Goal: Transaction & Acquisition: Purchase product/service

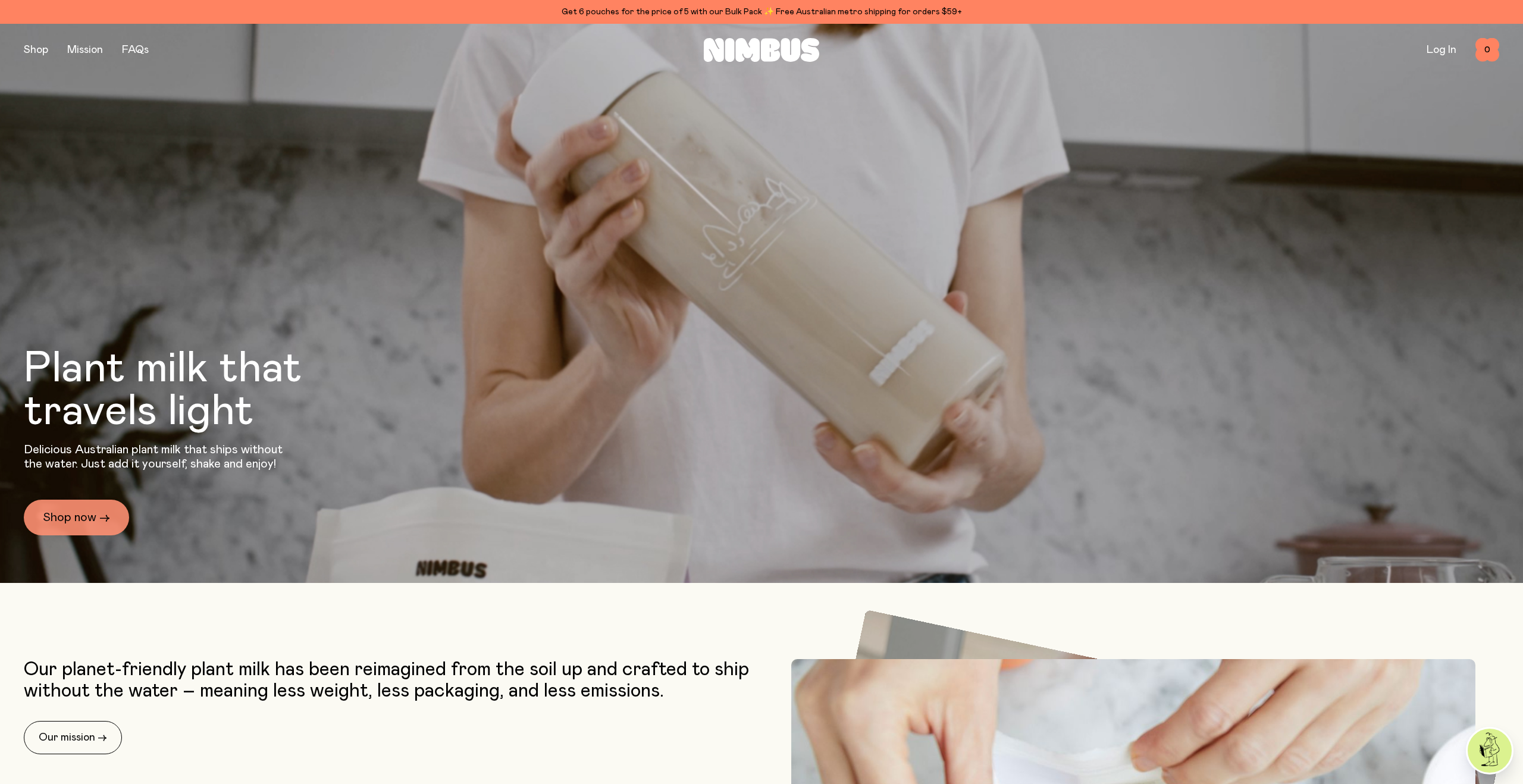
click at [80, 515] on link "Shop now →" at bounding box center [77, 517] width 105 height 36
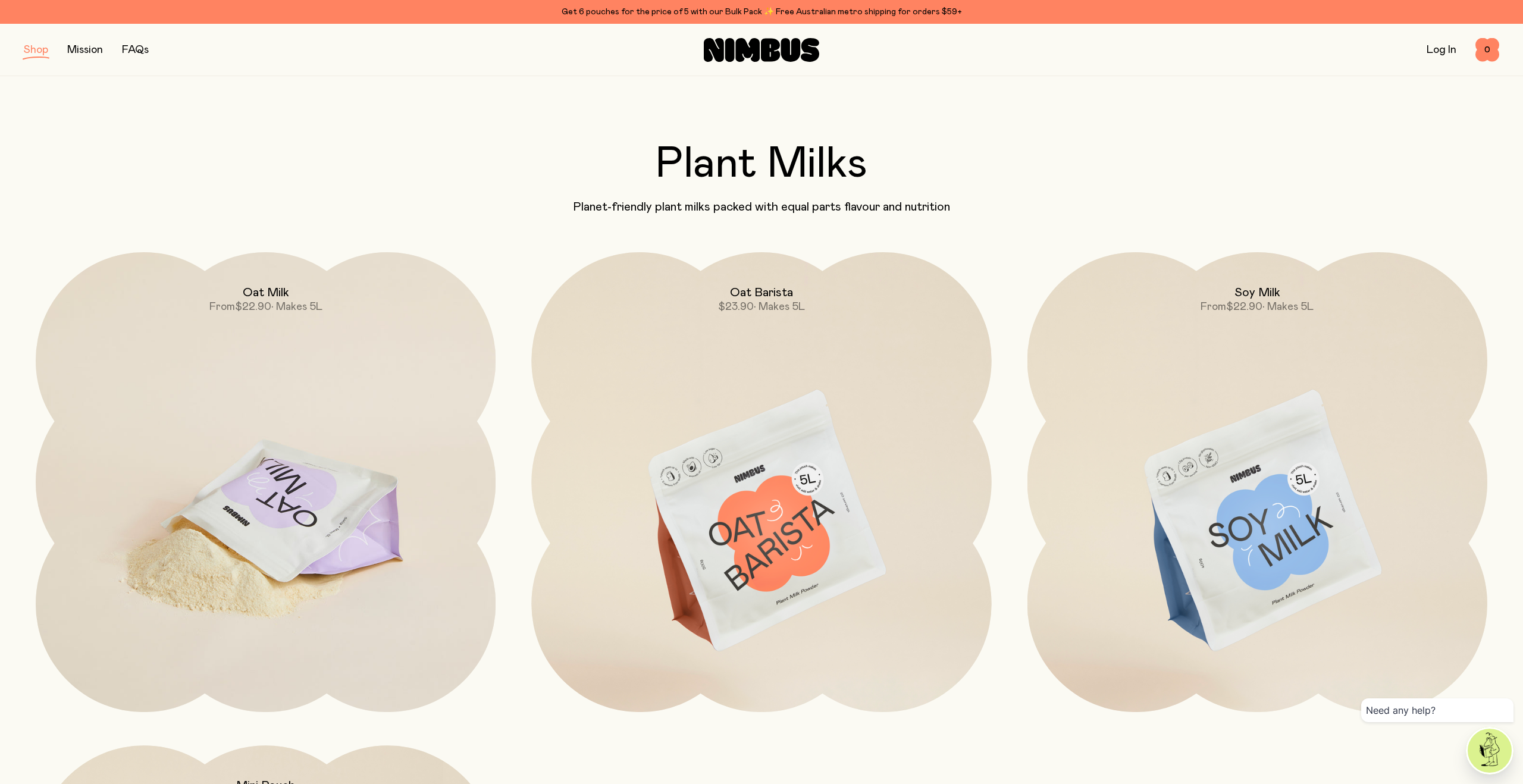
click at [259, 428] on img at bounding box center [265, 523] width 460 height 540
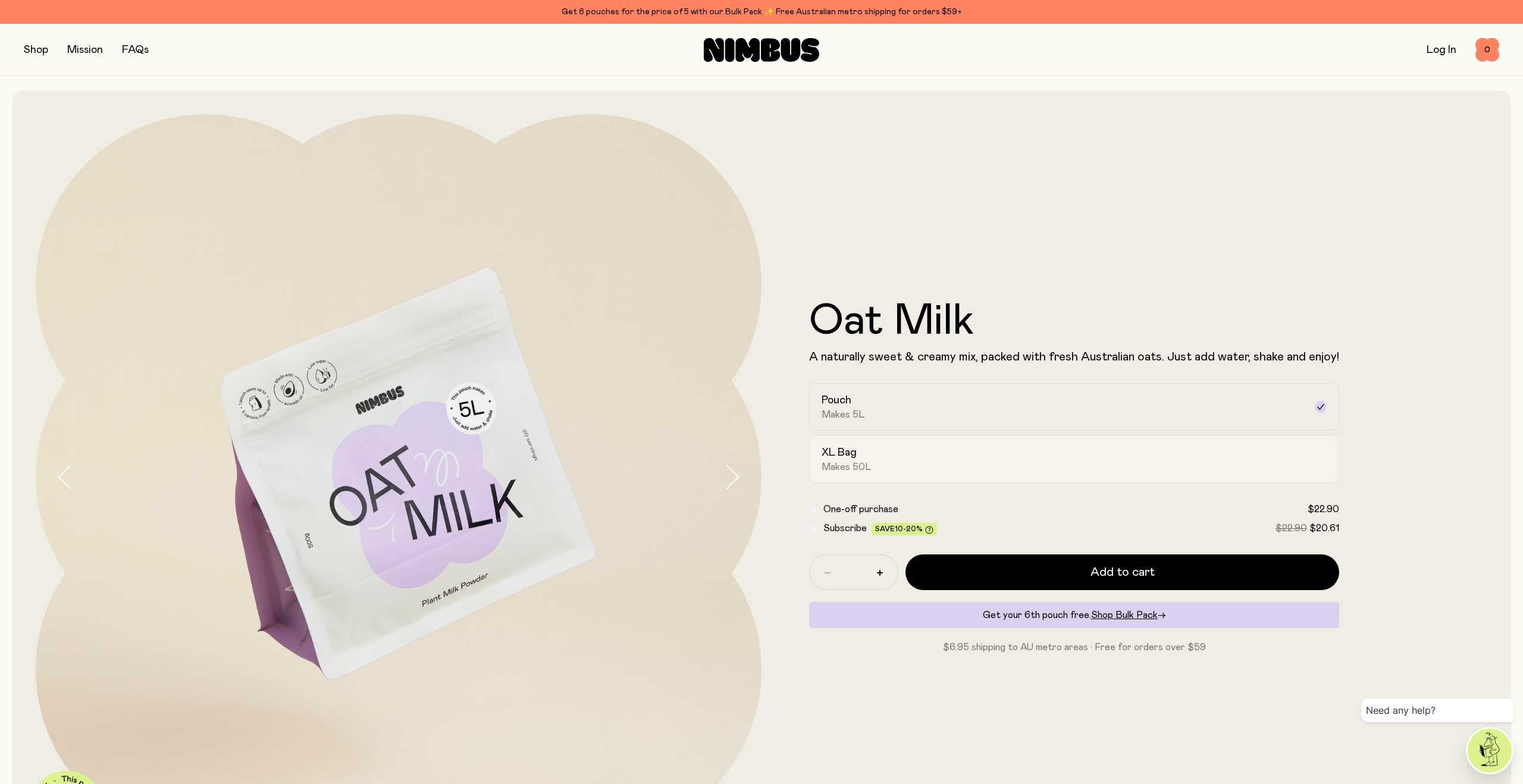
click at [868, 450] on div "XL Bag Makes 50L" at bounding box center [1063, 459] width 484 height 27
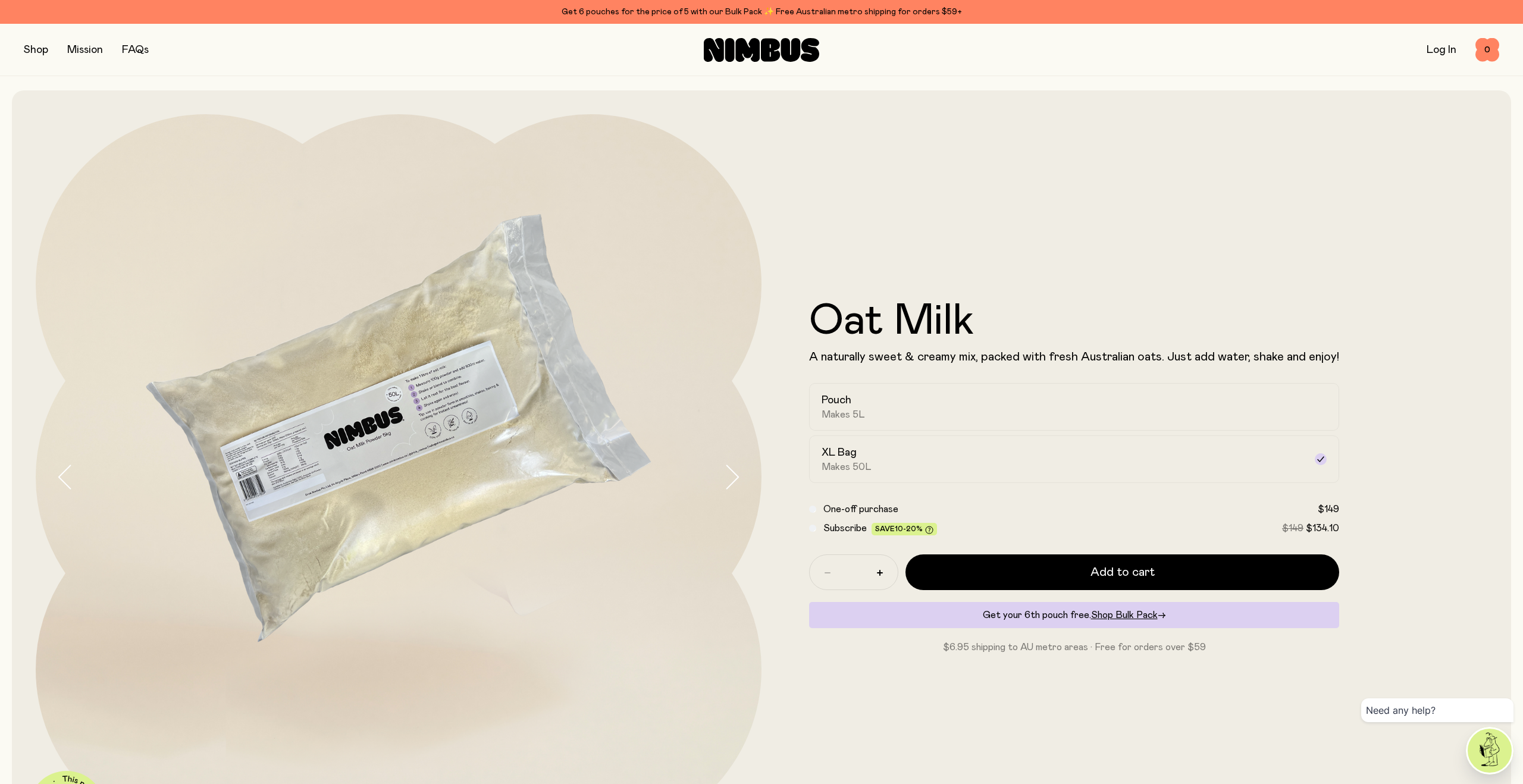
click at [816, 527] on div "Subscribe Save 10-20% $149 $134.10" at bounding box center [1073, 528] width 530 height 14
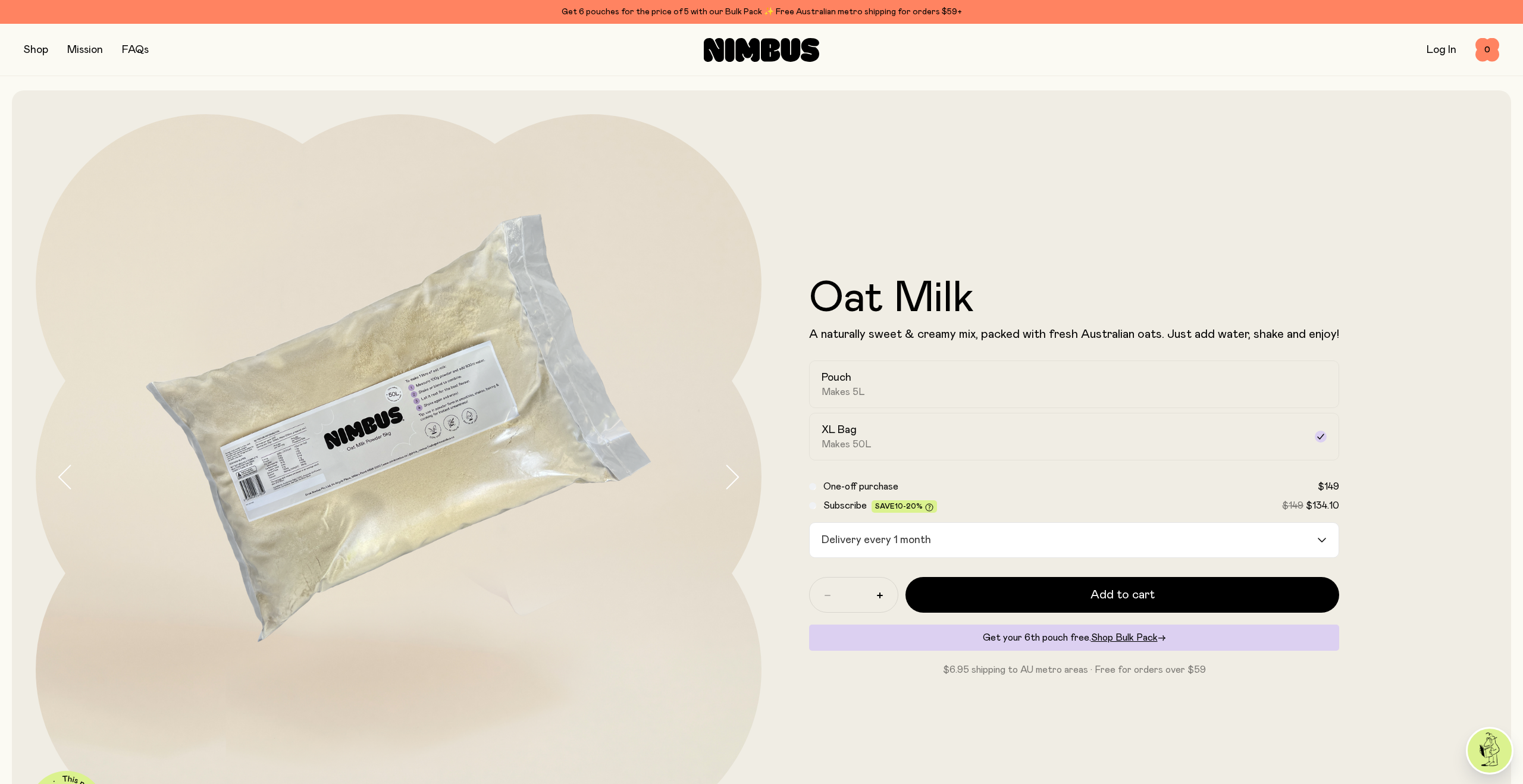
click at [876, 534] on div "Delivery every 1 month" at bounding box center [1063, 540] width 508 height 34
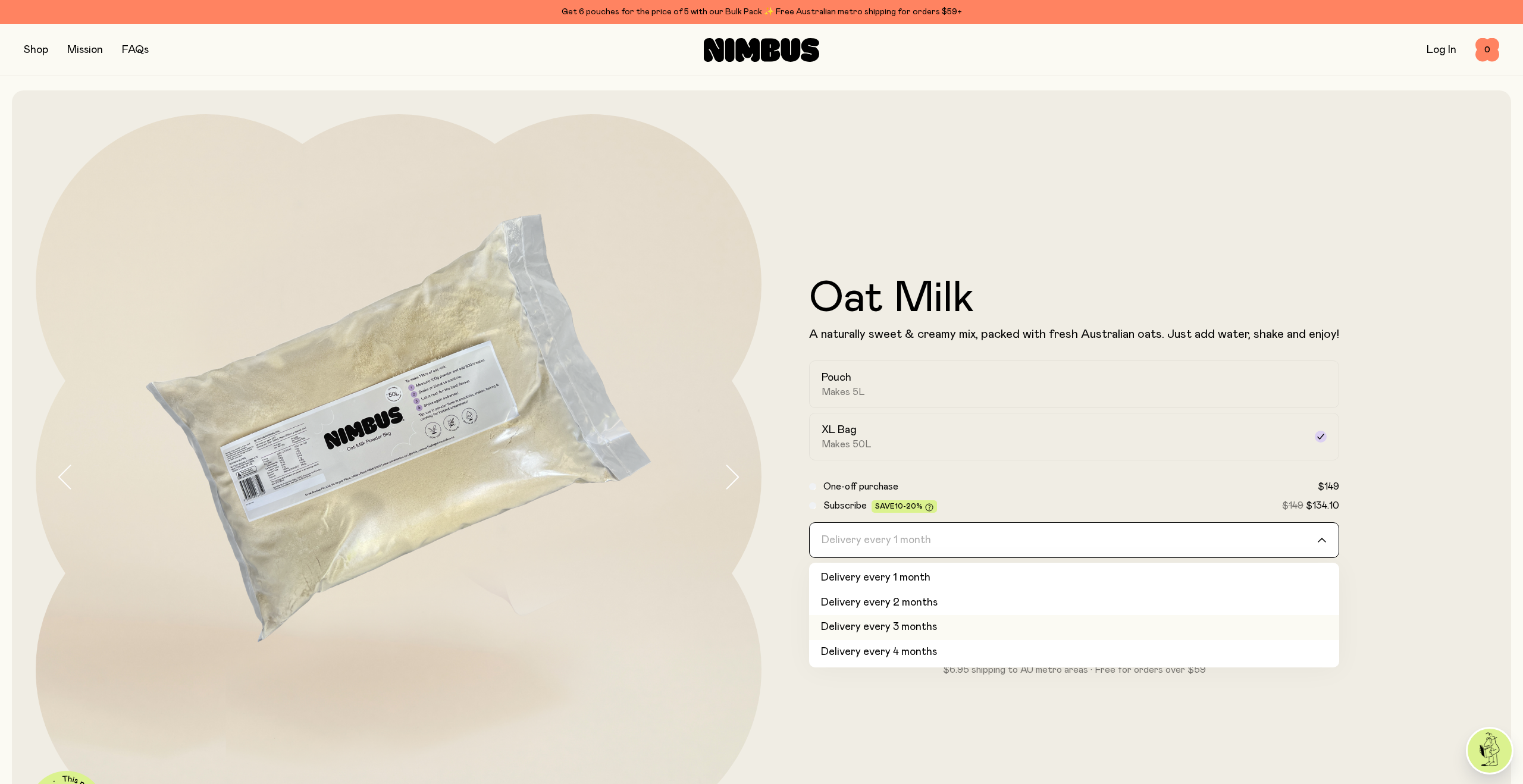
scroll to position [50, 0]
click at [874, 654] on li "Delivery every 6 months" at bounding box center [1073, 653] width 530 height 25
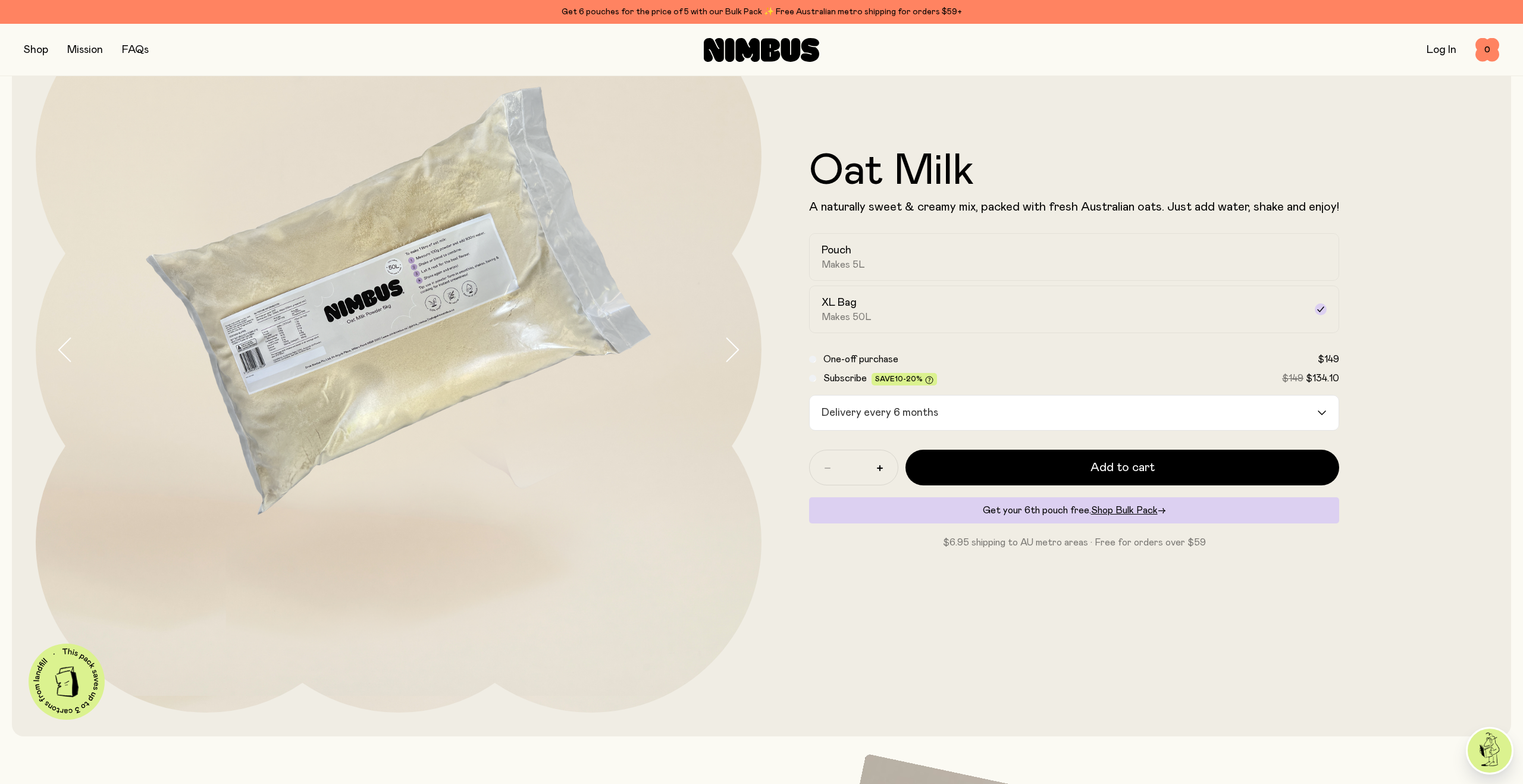
scroll to position [132, 0]
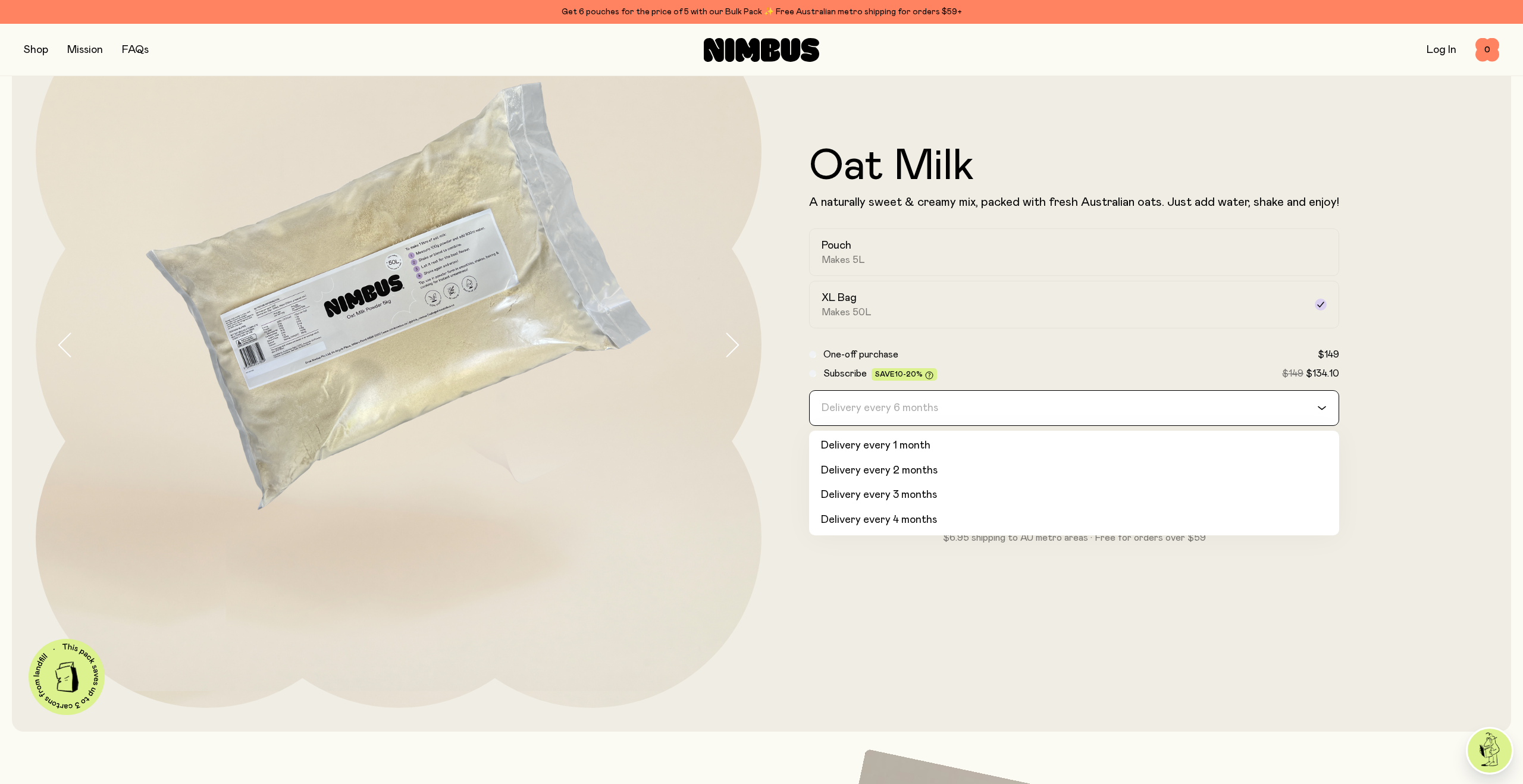
click at [872, 407] on div "Delivery every 6 months" at bounding box center [1063, 408] width 508 height 34
click at [887, 443] on li "Delivery every 2 months" at bounding box center [1073, 443] width 530 height 25
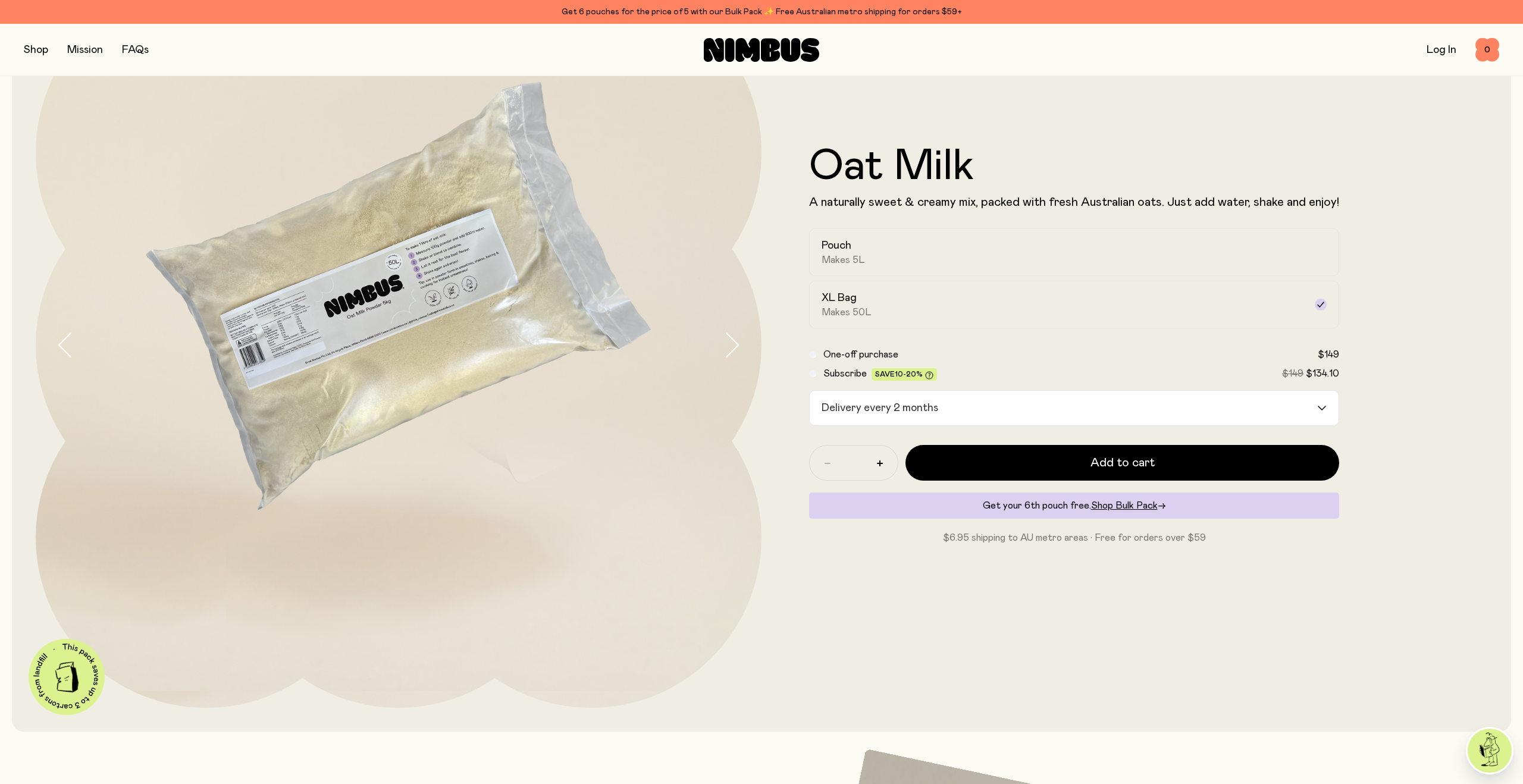
click at [898, 408] on div "Delivery every 2 months" at bounding box center [1063, 408] width 508 height 34
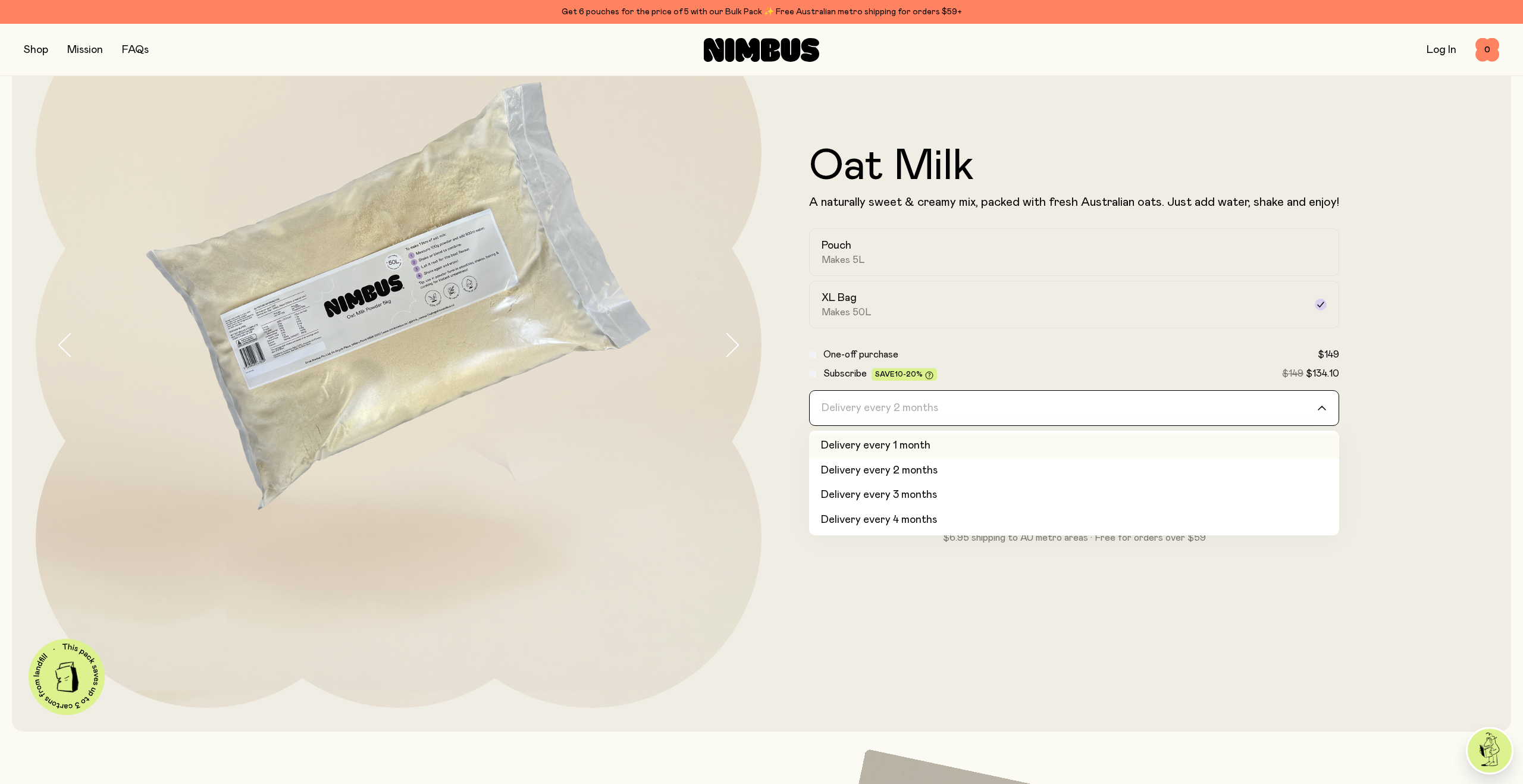
scroll to position [50, 0]
click at [891, 517] on li "Delivery every 6 months" at bounding box center [1073, 521] width 530 height 25
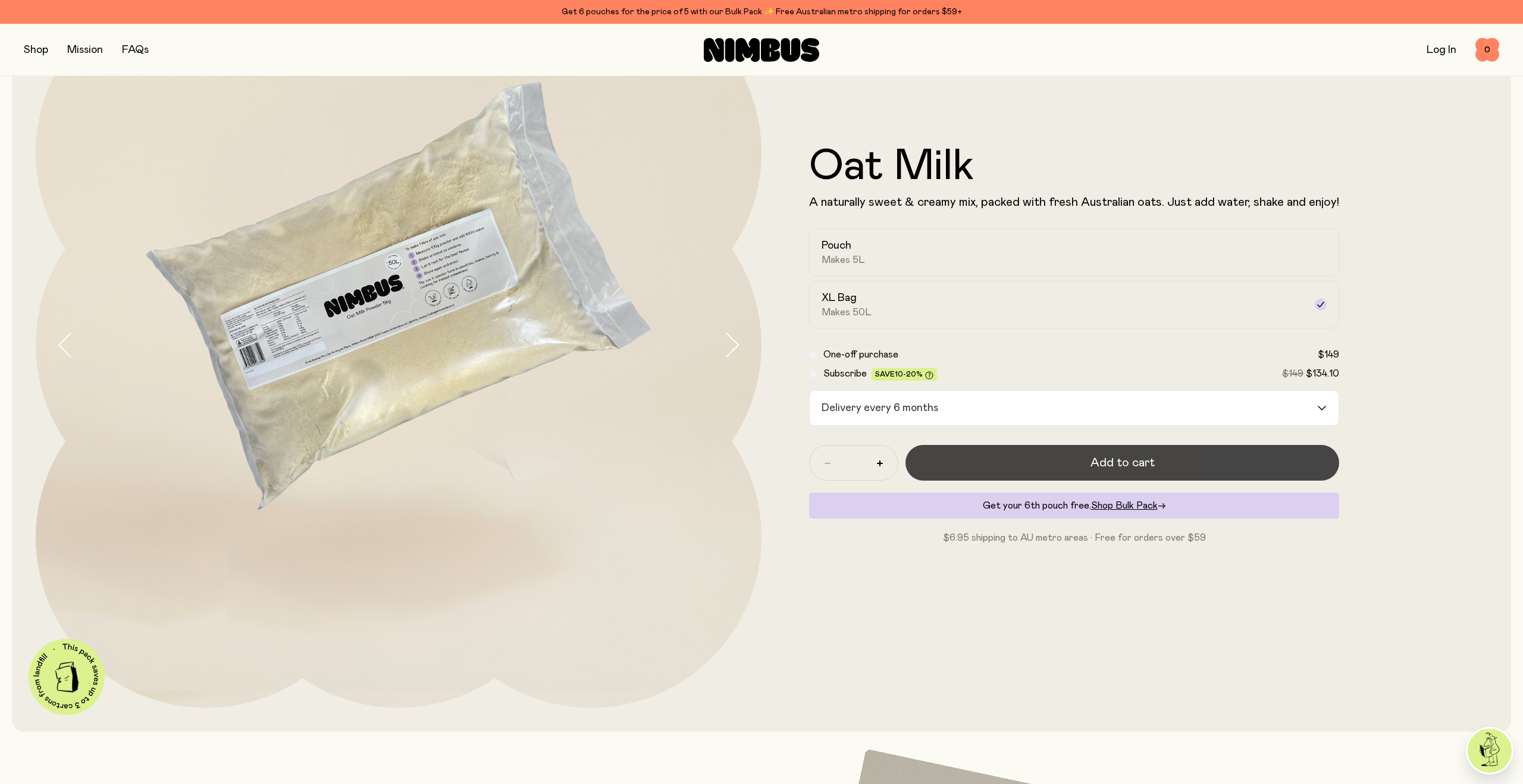
click at [1035, 470] on button "Add to cart" at bounding box center [1122, 462] width 434 height 36
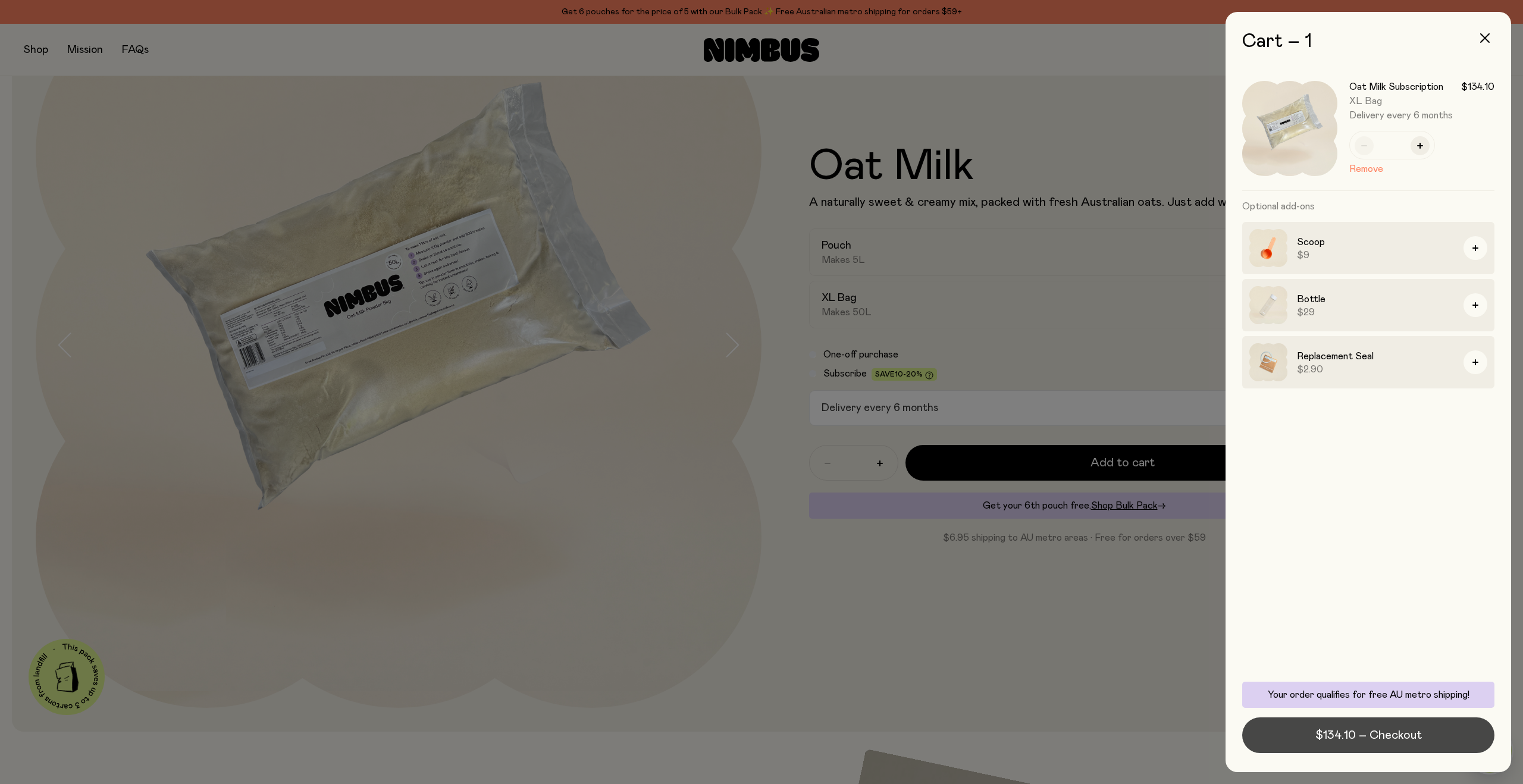
click at [1325, 740] on span "$134.10 – Checkout" at bounding box center [1368, 735] width 107 height 16
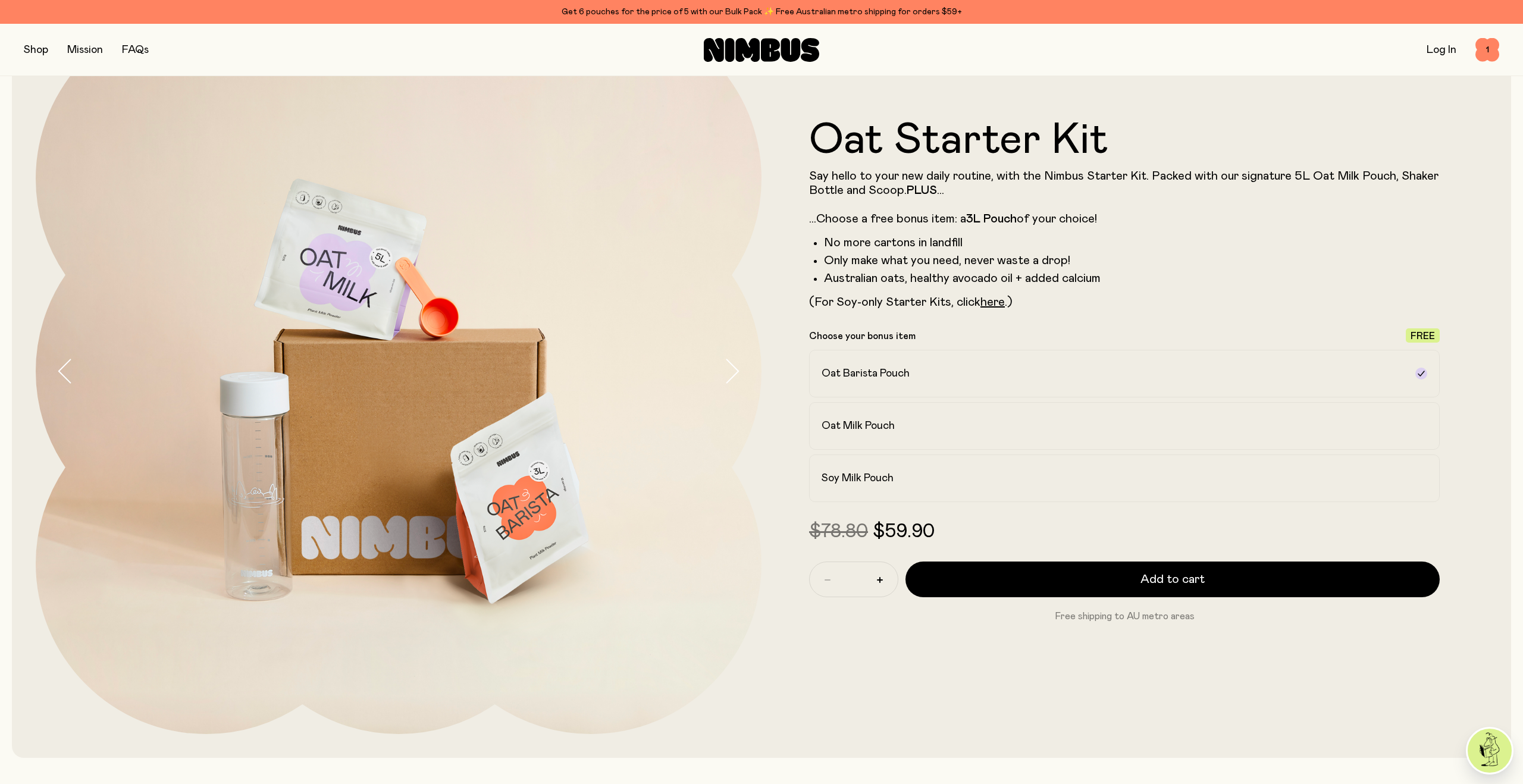
scroll to position [109, 0]
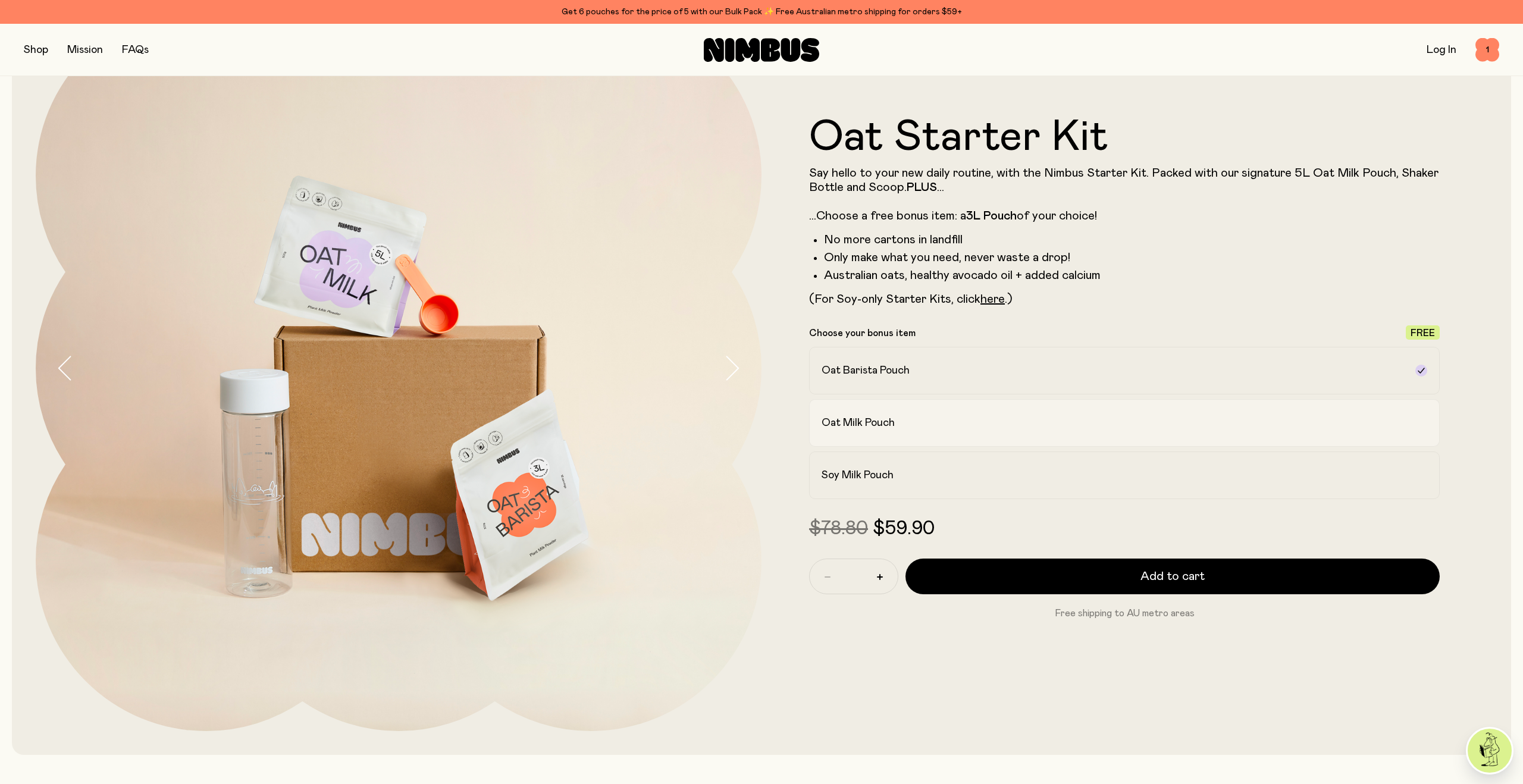
click at [854, 430] on h2 "Oat Milk Pouch" at bounding box center [858, 423] width 73 height 14
click at [864, 387] on label "Oat Barista Pouch" at bounding box center [1124, 371] width 631 height 48
click at [862, 426] on h2 "Oat Milk Pouch" at bounding box center [858, 423] width 73 height 14
click at [863, 462] on label "Soy Milk Pouch" at bounding box center [1124, 475] width 631 height 48
click at [870, 369] on h2 "Oat Barista Pouch" at bounding box center [865, 370] width 88 height 14
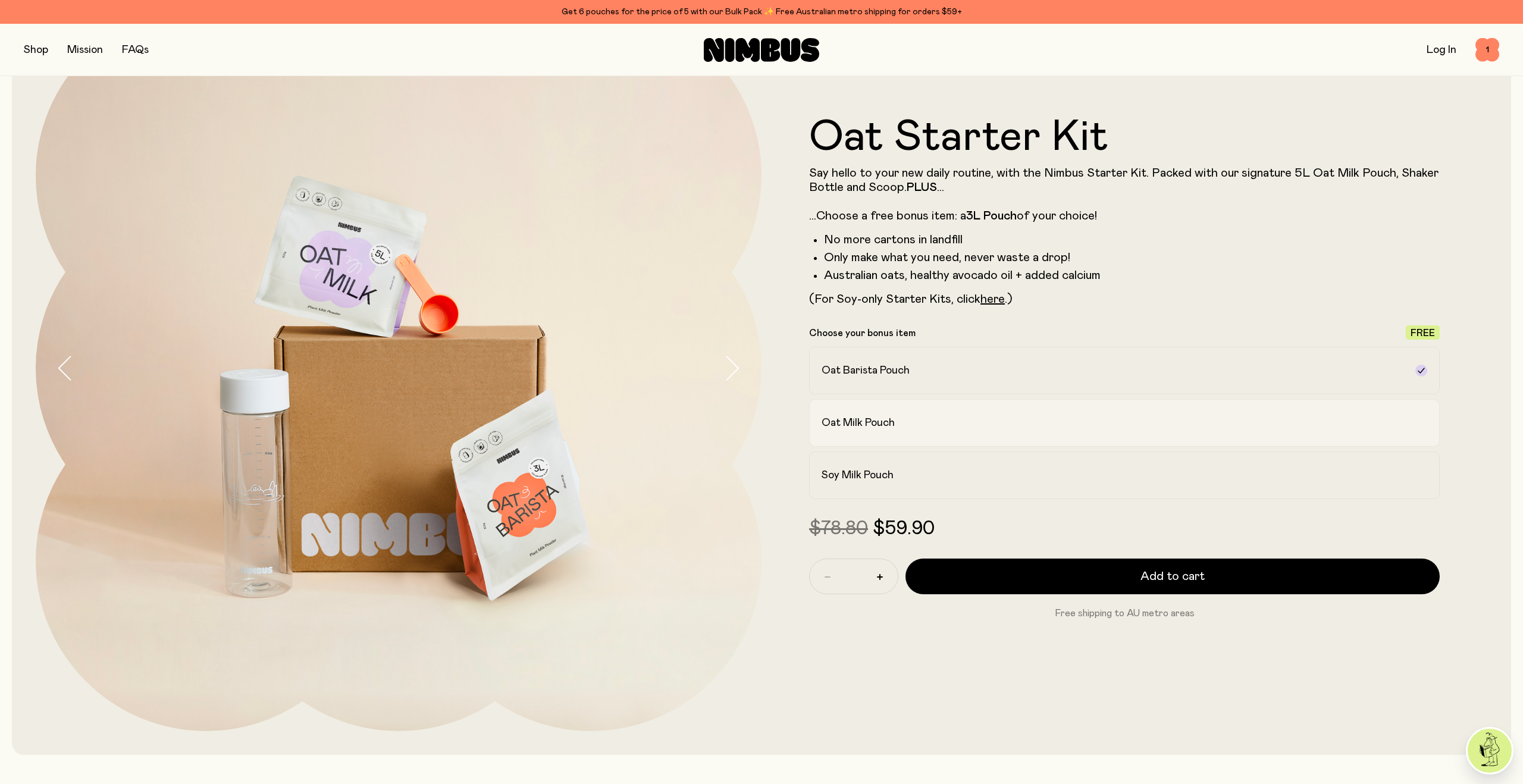
click at [862, 441] on label "Oat Milk Pouch" at bounding box center [1124, 423] width 631 height 48
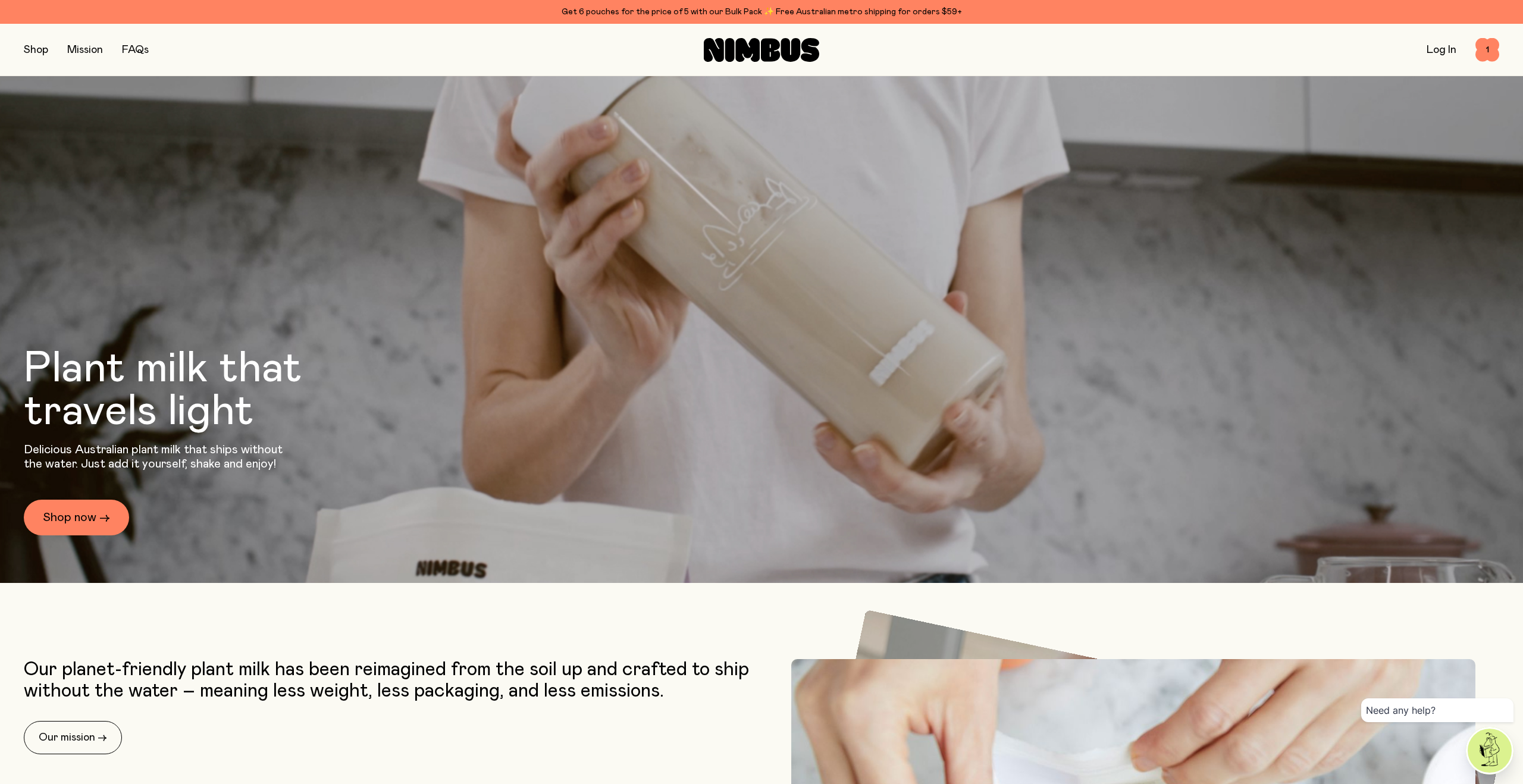
click at [36, 47] on button "button" at bounding box center [36, 50] width 25 height 16
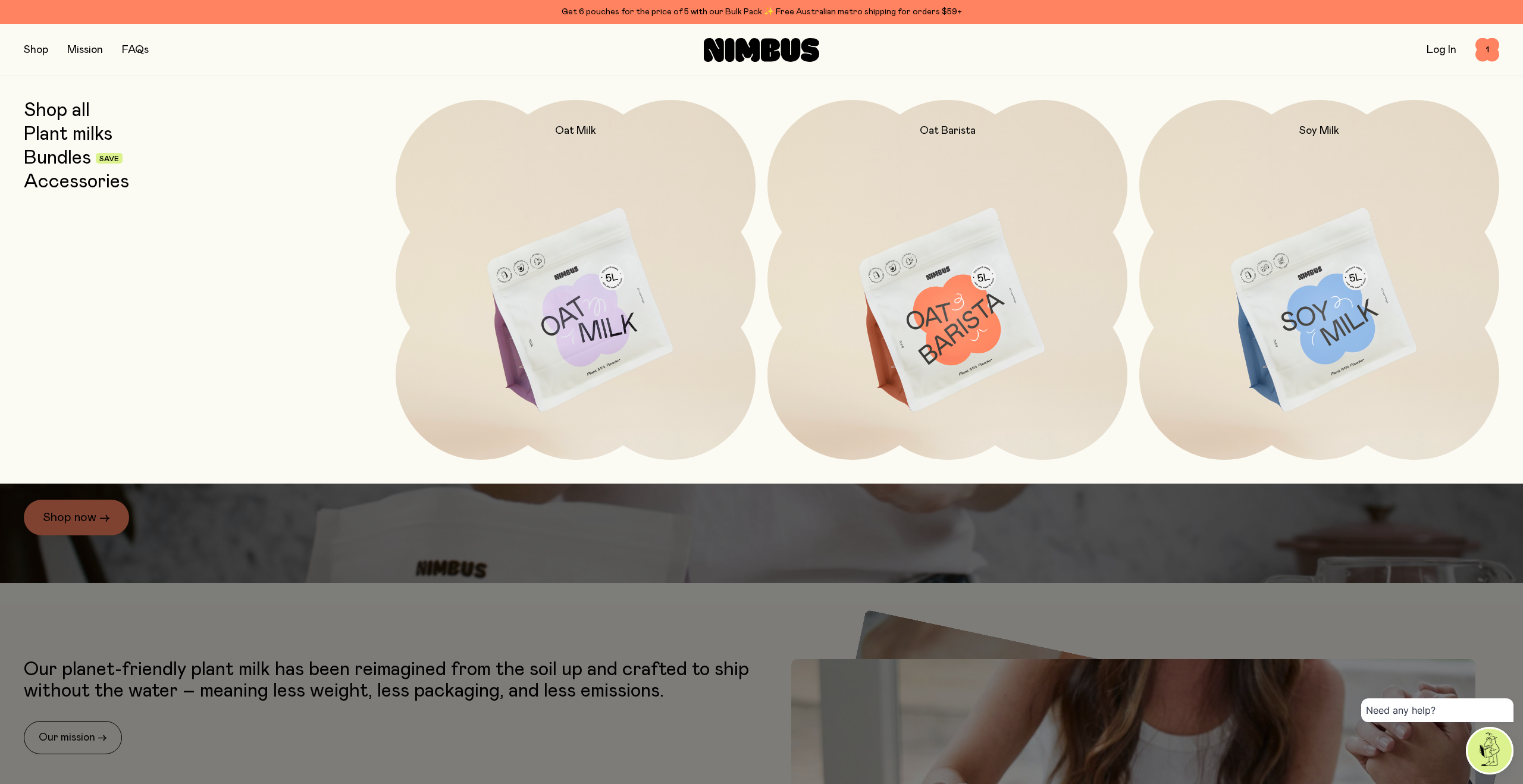
click at [68, 185] on link "Accessories" at bounding box center [77, 181] width 105 height 21
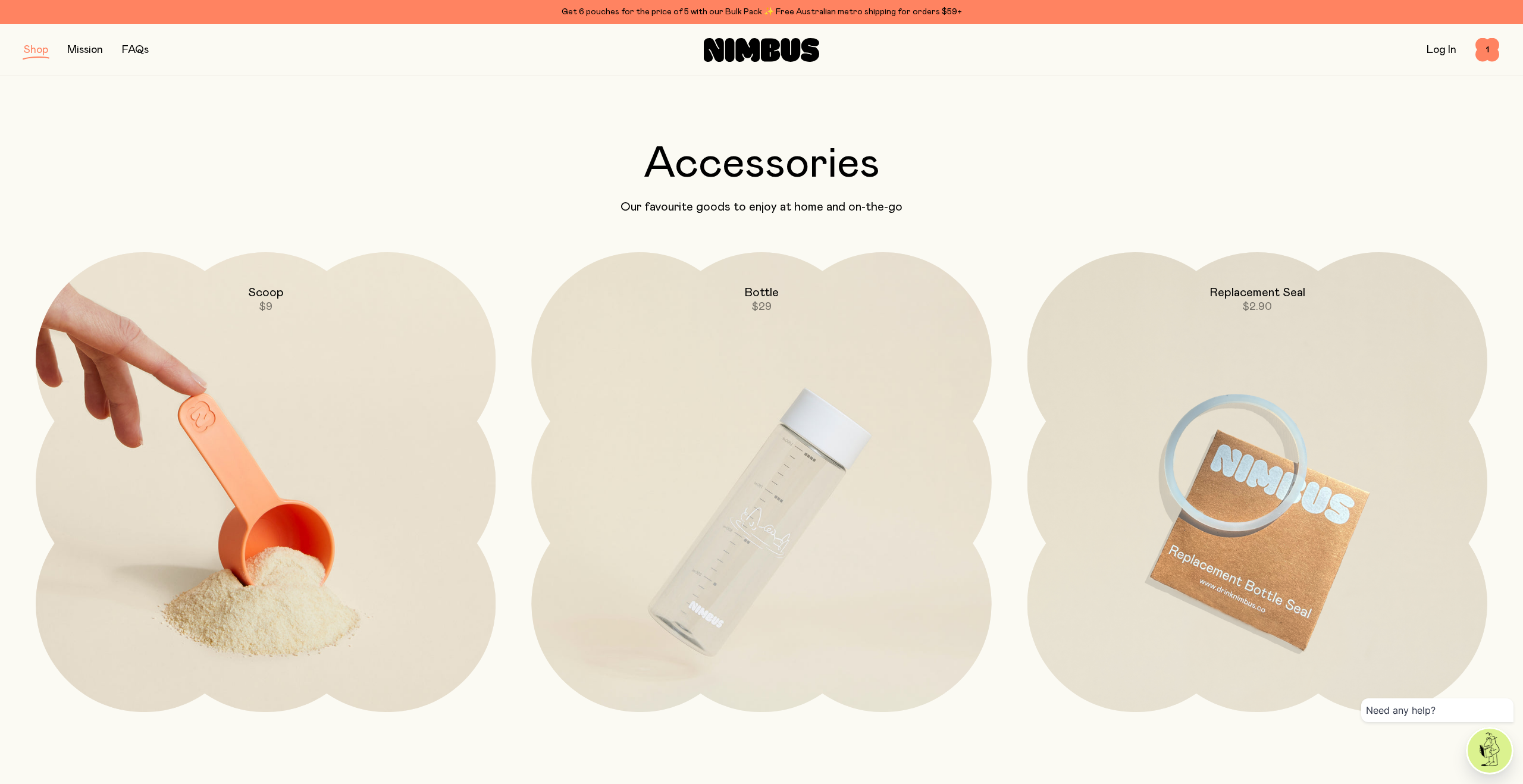
click at [271, 411] on img at bounding box center [265, 523] width 460 height 540
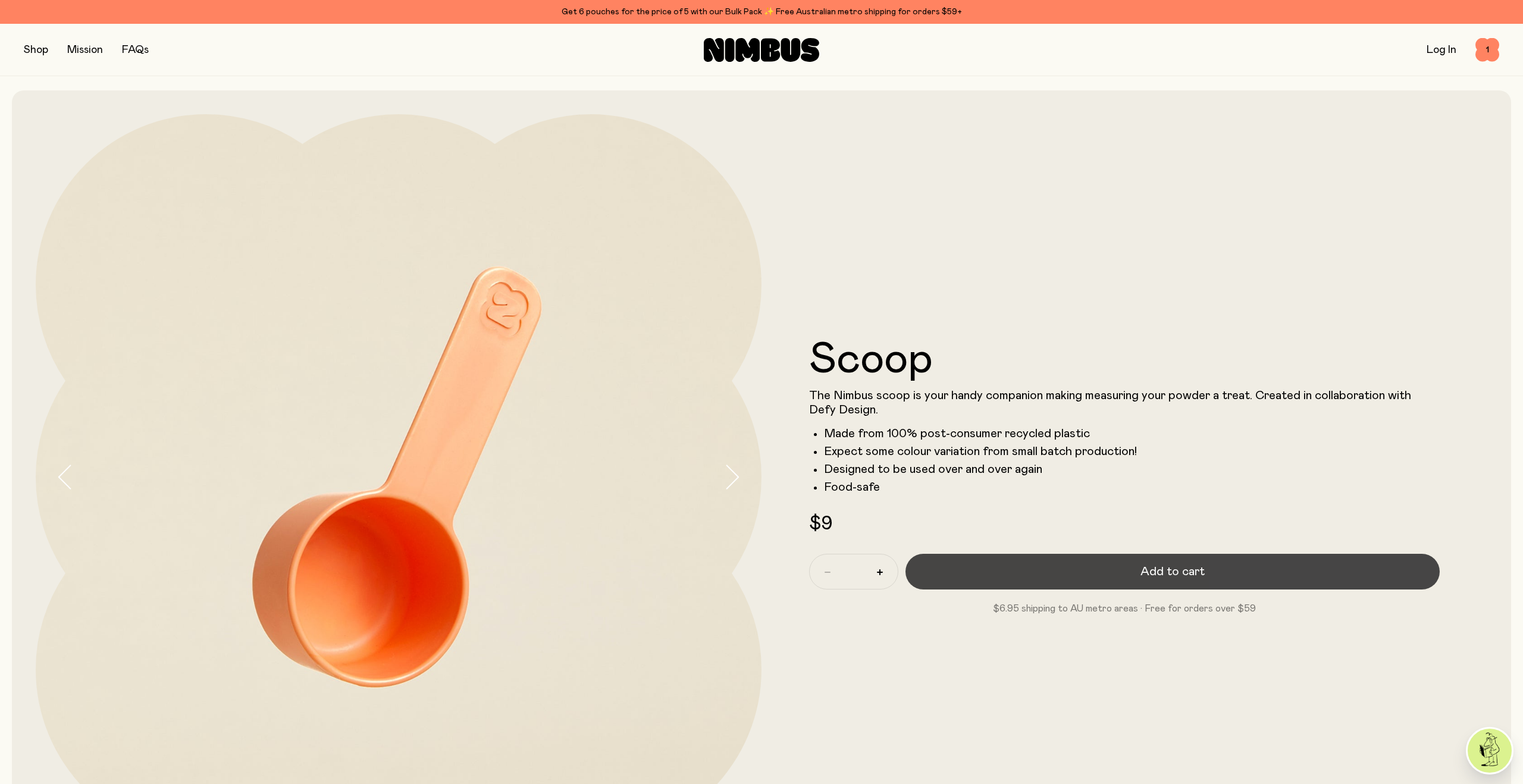
click at [1138, 567] on button "Add to cart" at bounding box center [1172, 571] width 534 height 36
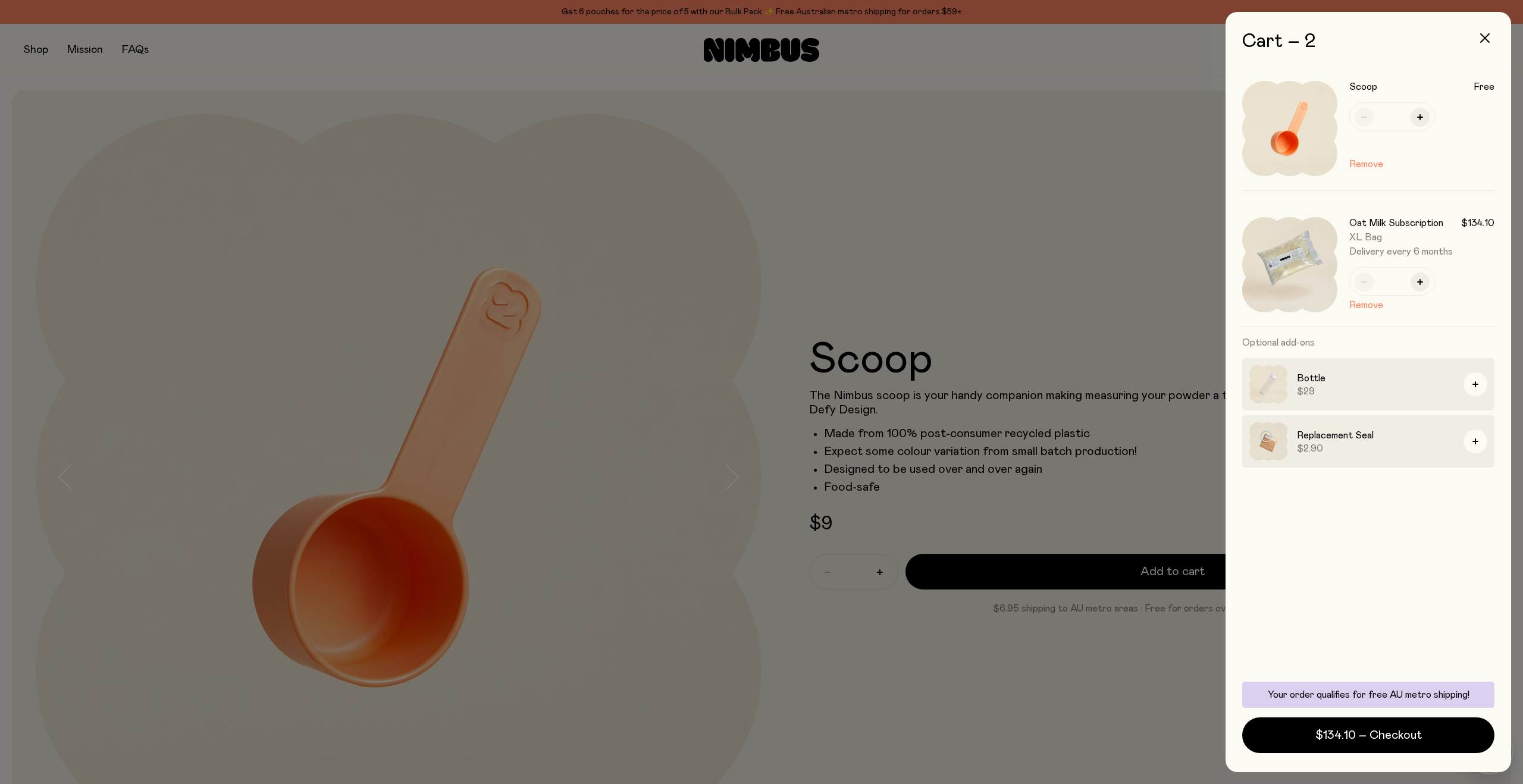
click at [1091, 690] on div at bounding box center [762, 392] width 1523 height 784
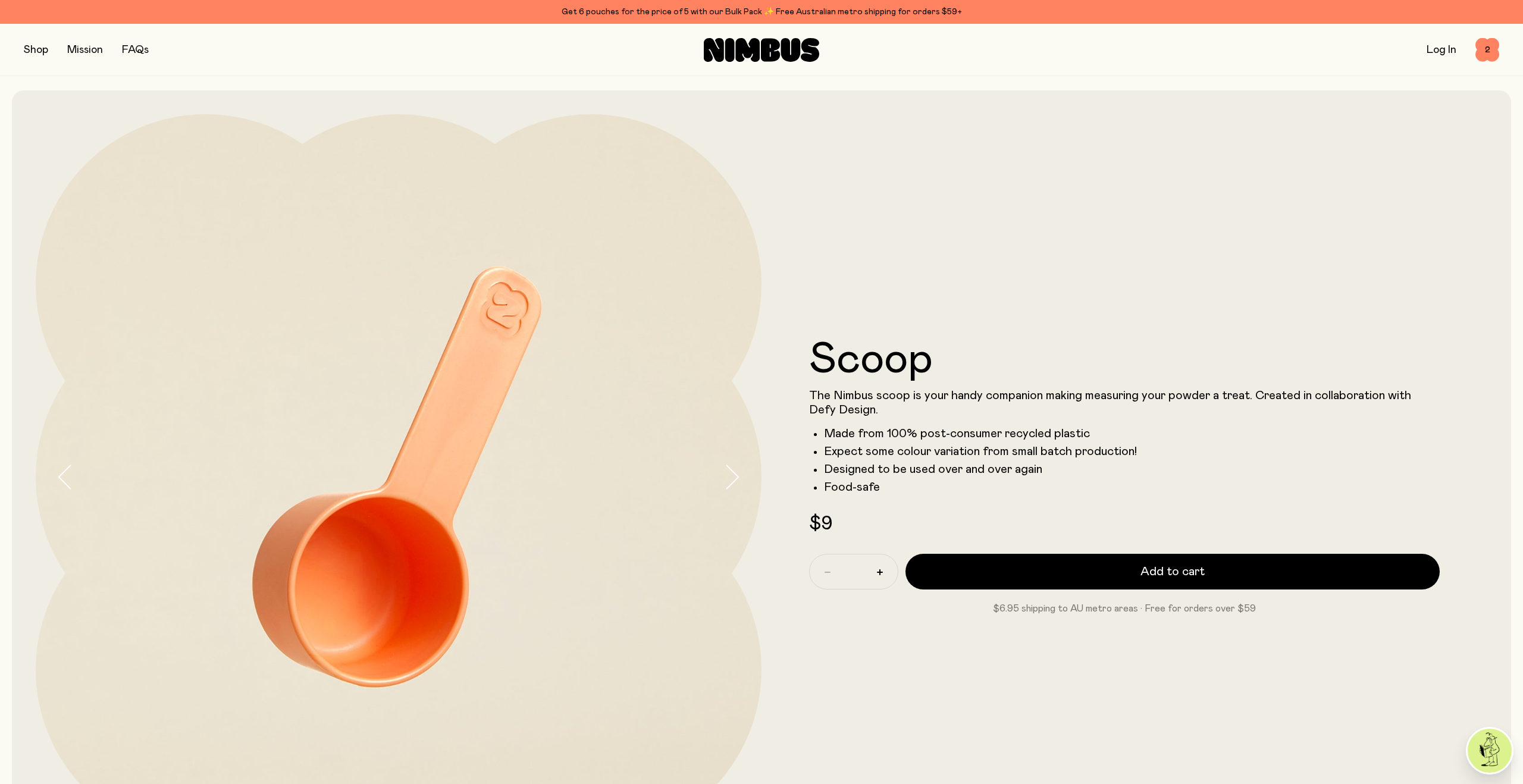
click at [25, 44] on button "button" at bounding box center [36, 50] width 25 height 16
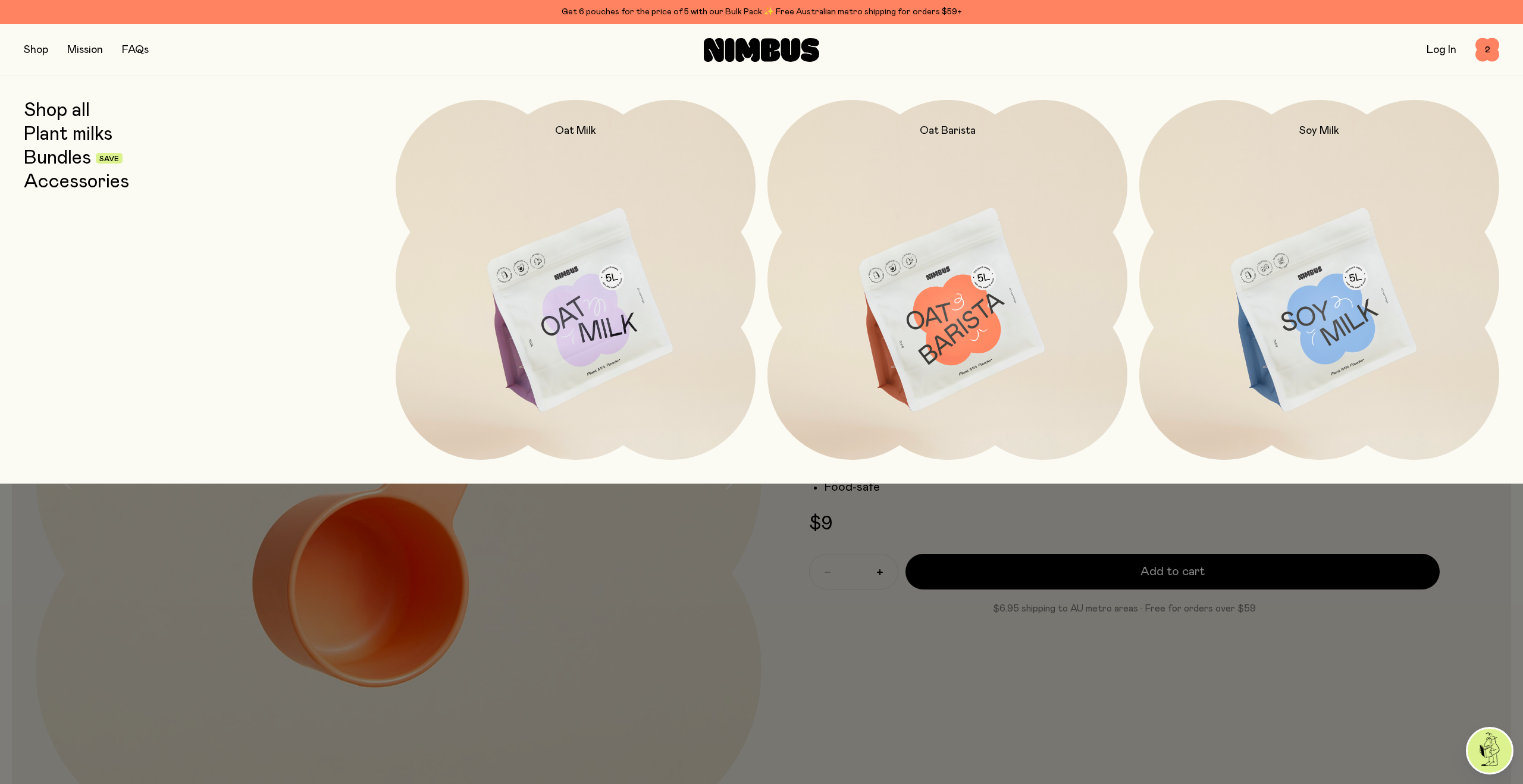
click at [70, 183] on link "Accessories" at bounding box center [77, 181] width 105 height 21
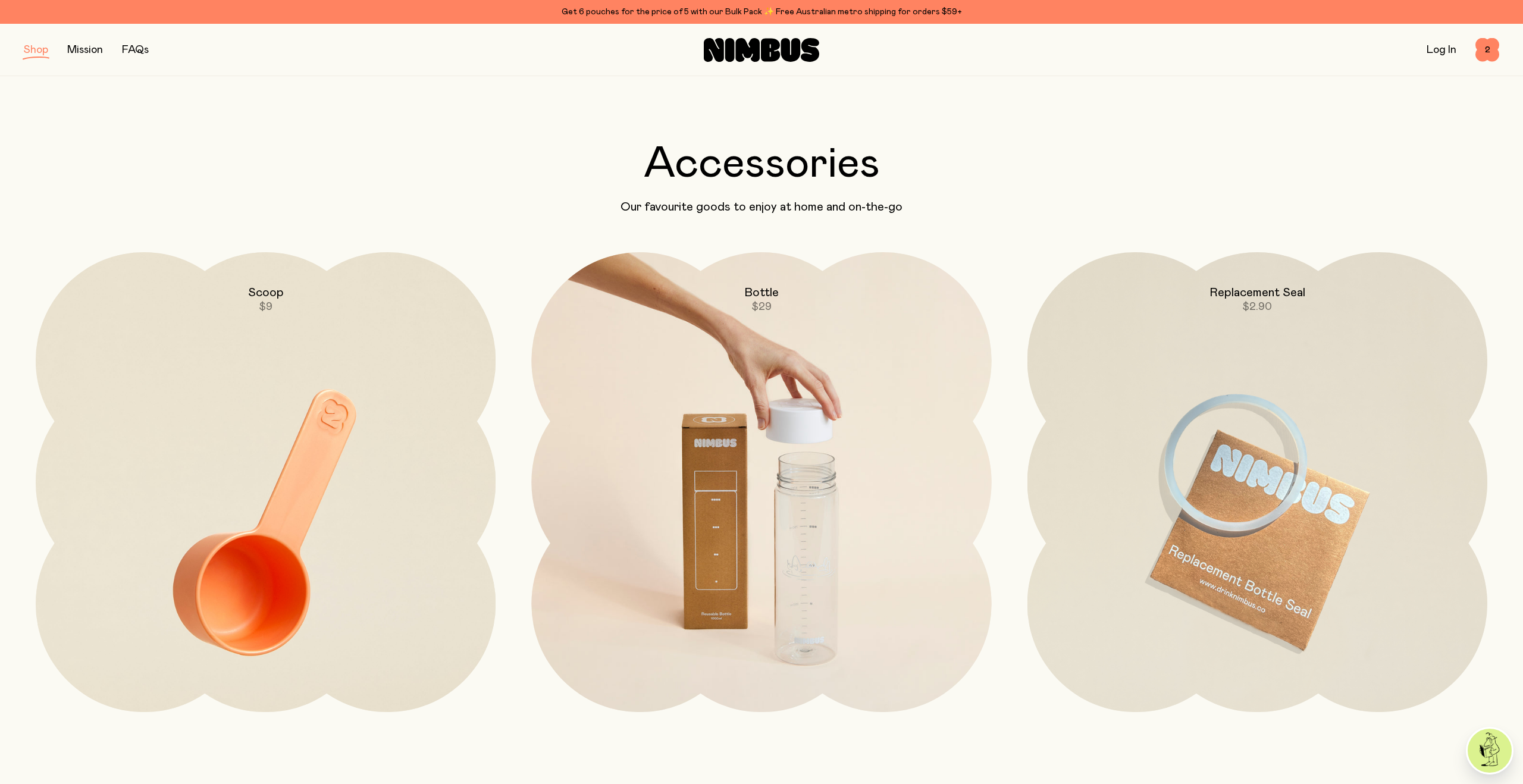
click at [760, 399] on img at bounding box center [761, 523] width 460 height 540
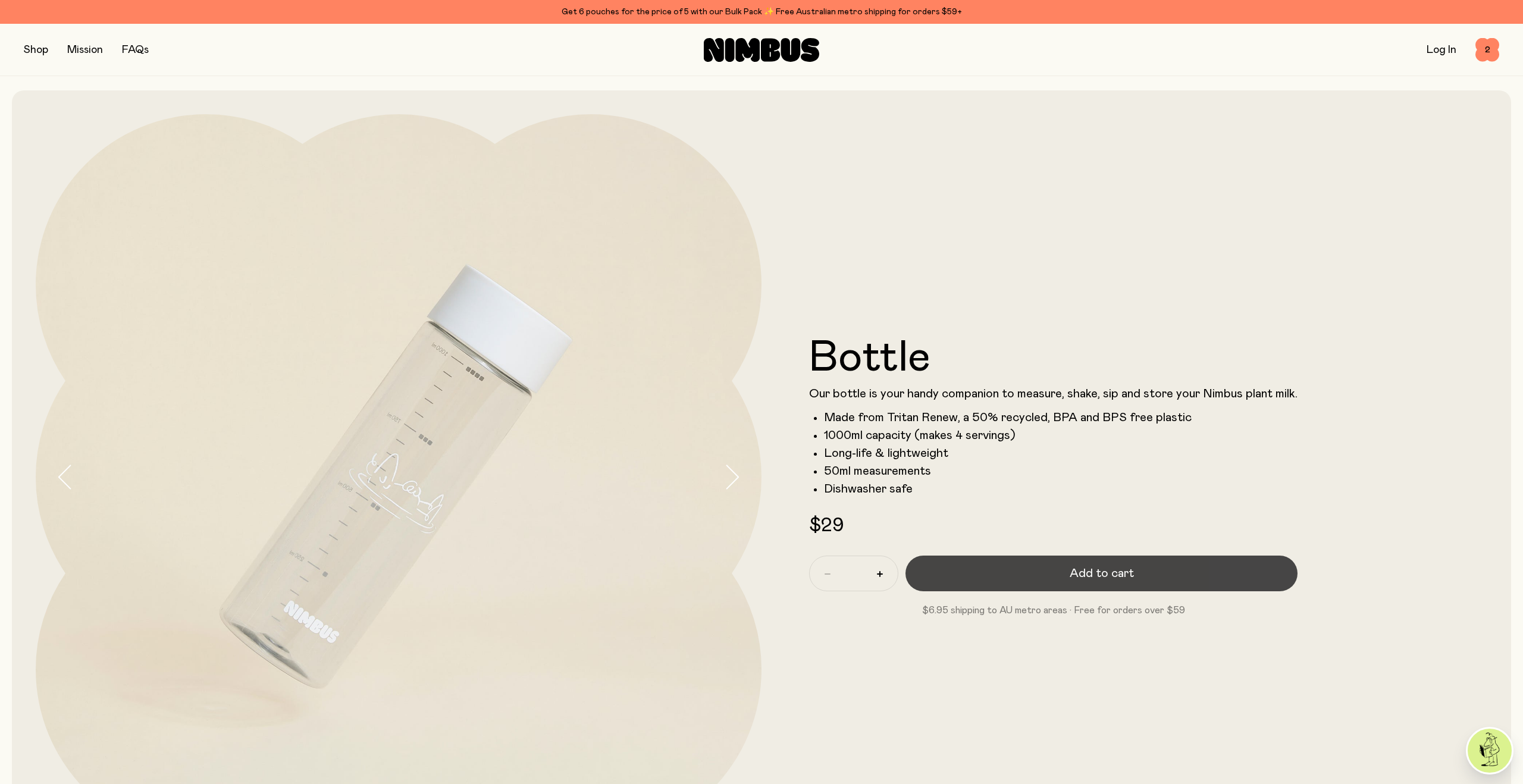
click at [1073, 574] on span "Add to cart" at bounding box center [1102, 573] width 64 height 16
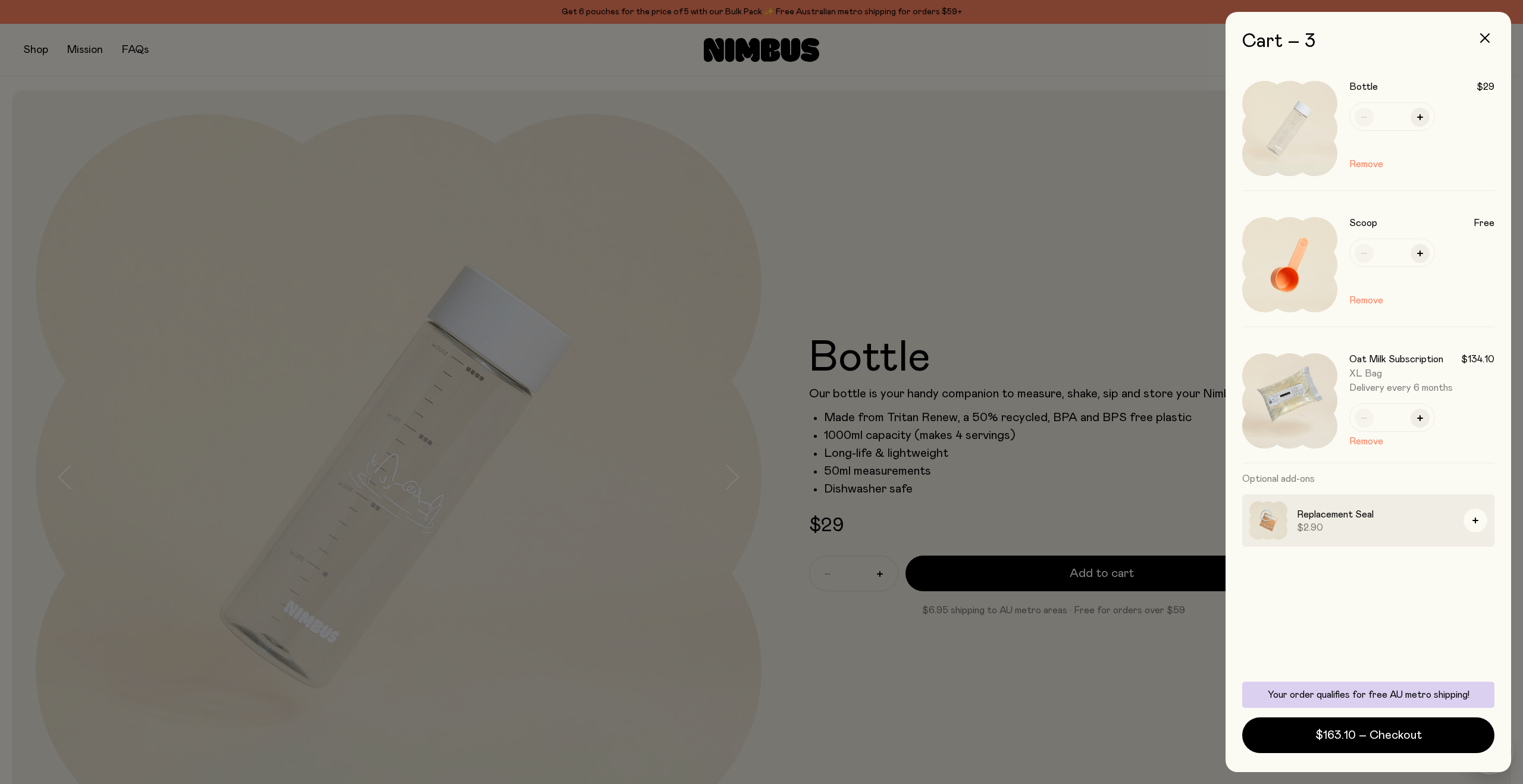
click at [974, 432] on div at bounding box center [762, 392] width 1523 height 784
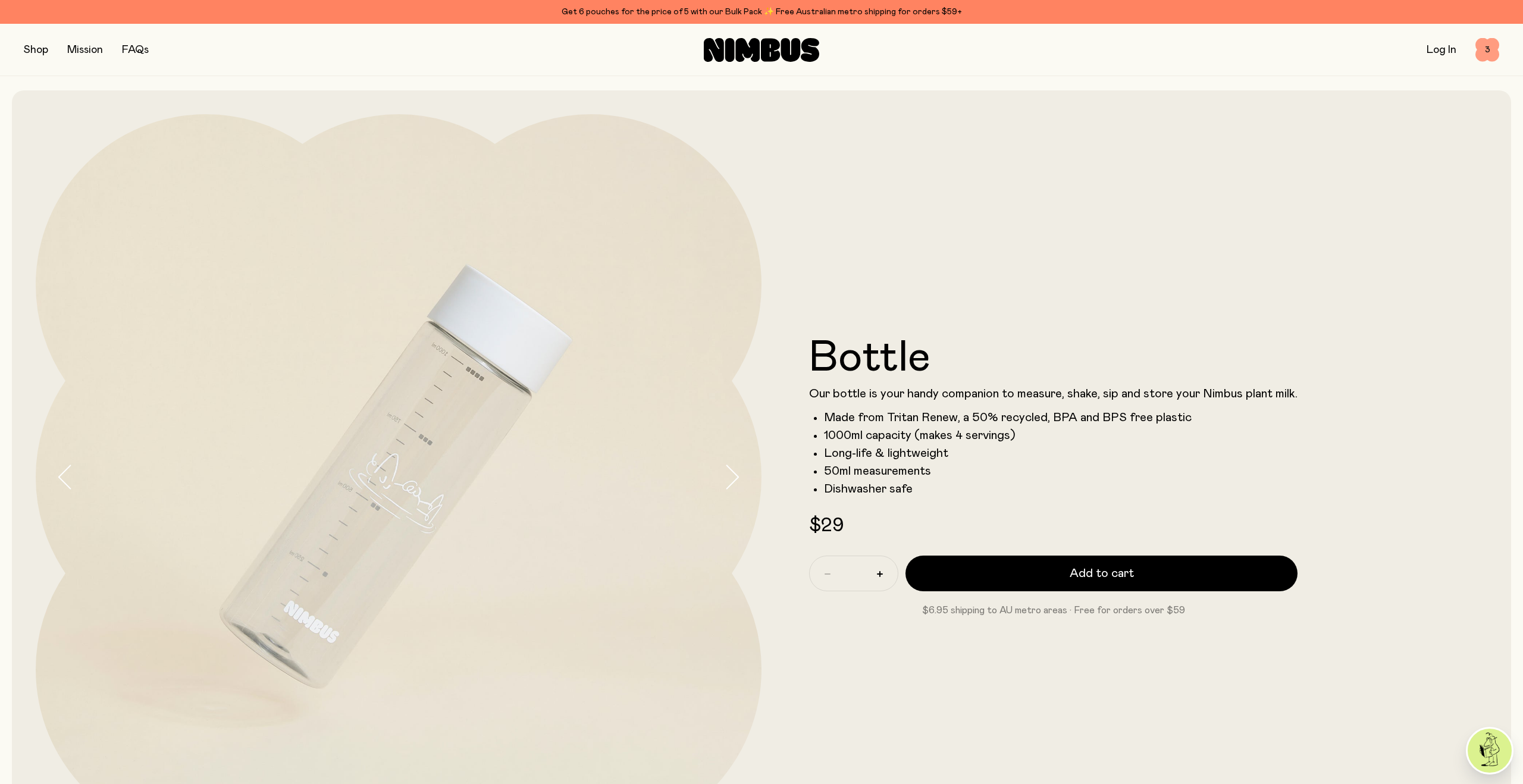
click at [1488, 57] on span "3" at bounding box center [1487, 50] width 24 height 24
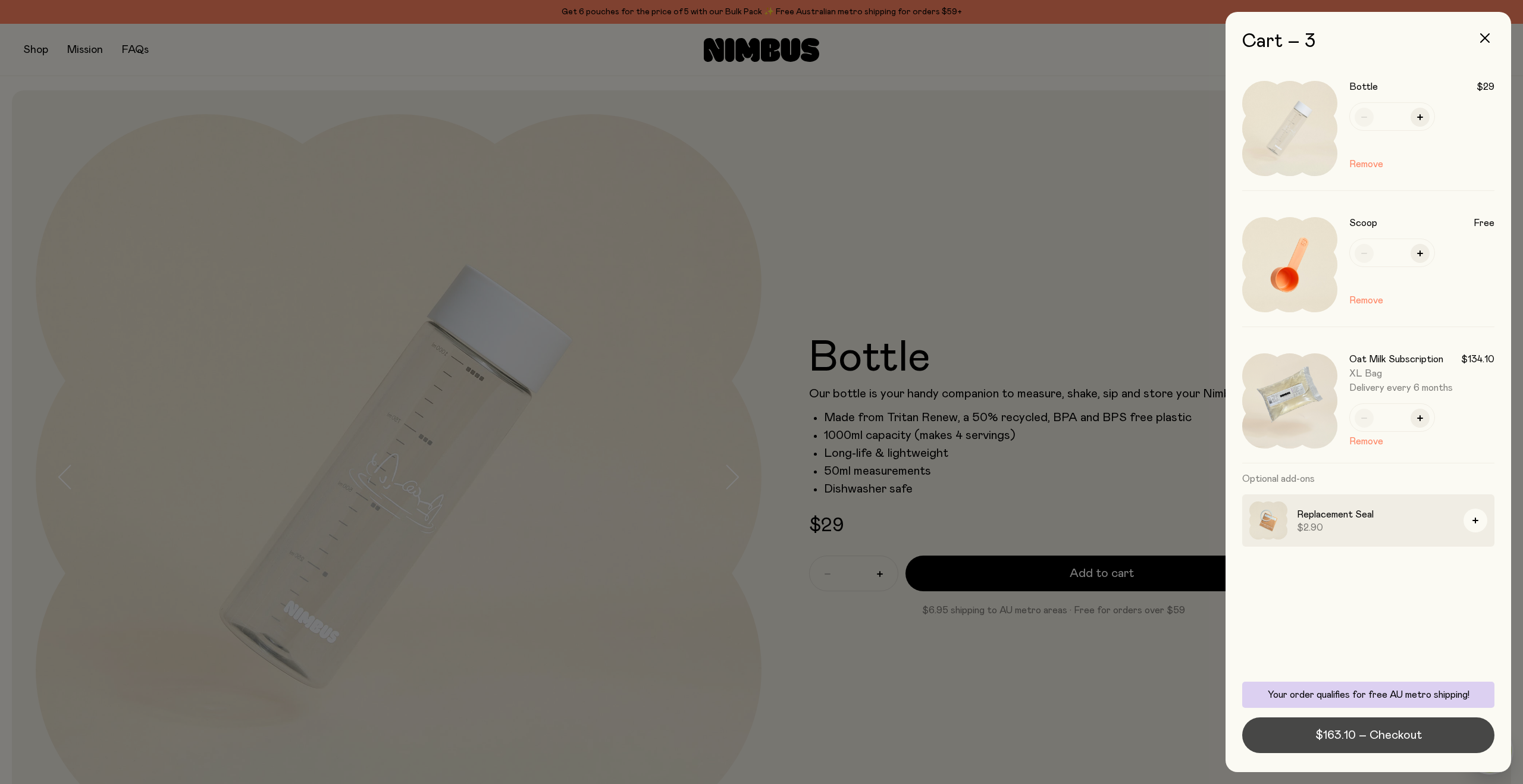
click at [1345, 740] on span "$163.10 – Checkout" at bounding box center [1368, 735] width 107 height 16
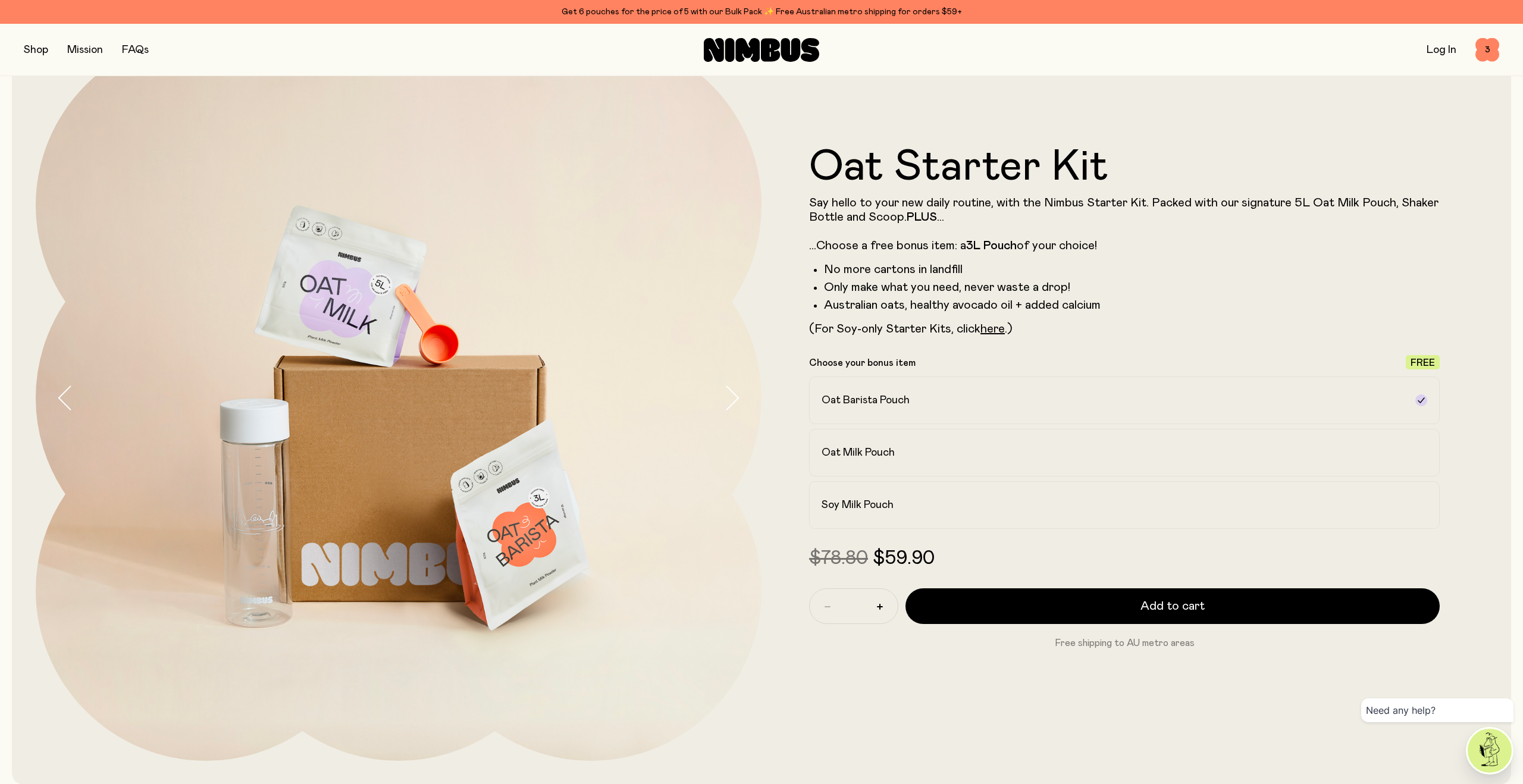
scroll to position [81, 0]
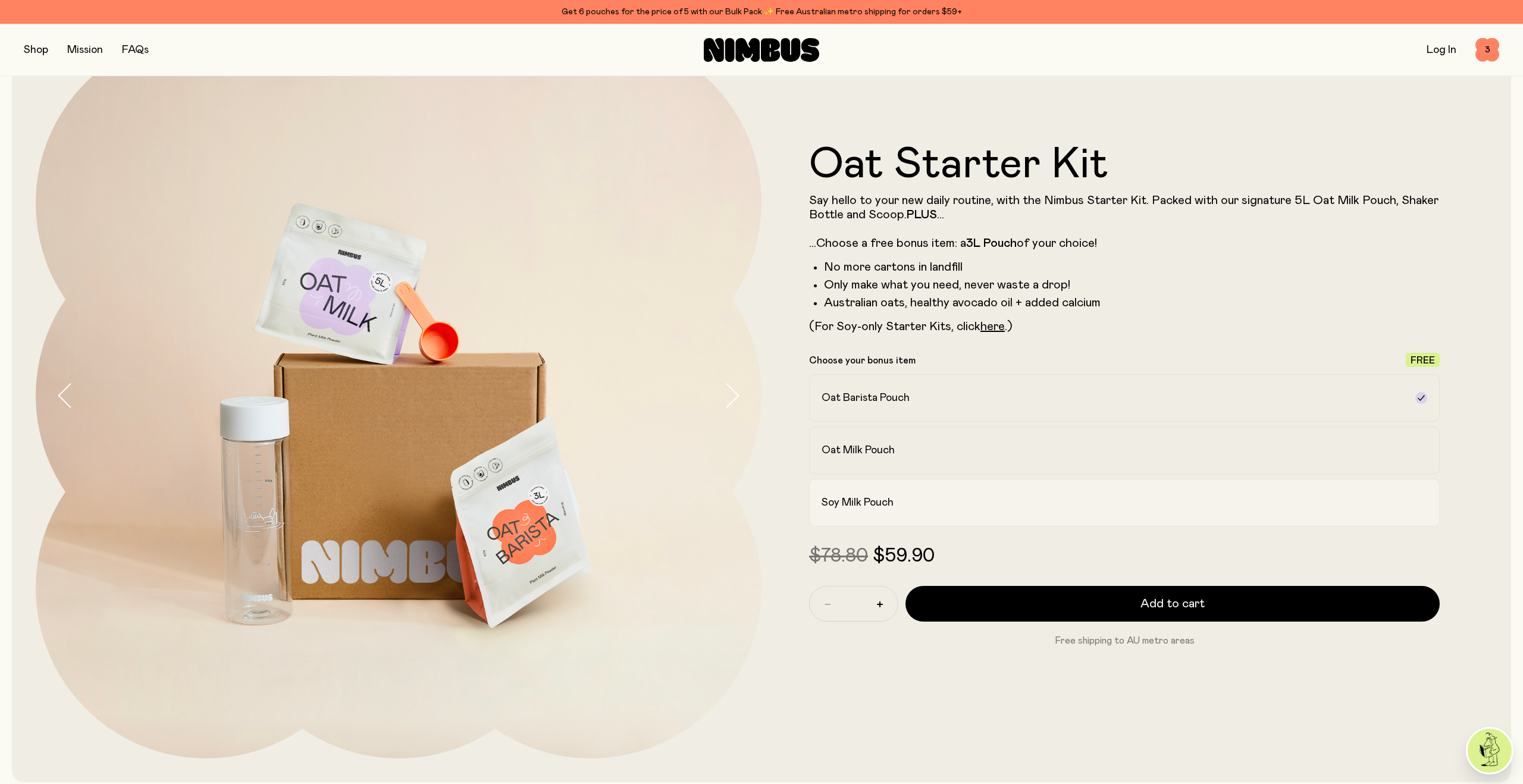
click at [865, 499] on h2 "Soy Milk Pouch" at bounding box center [857, 502] width 72 height 14
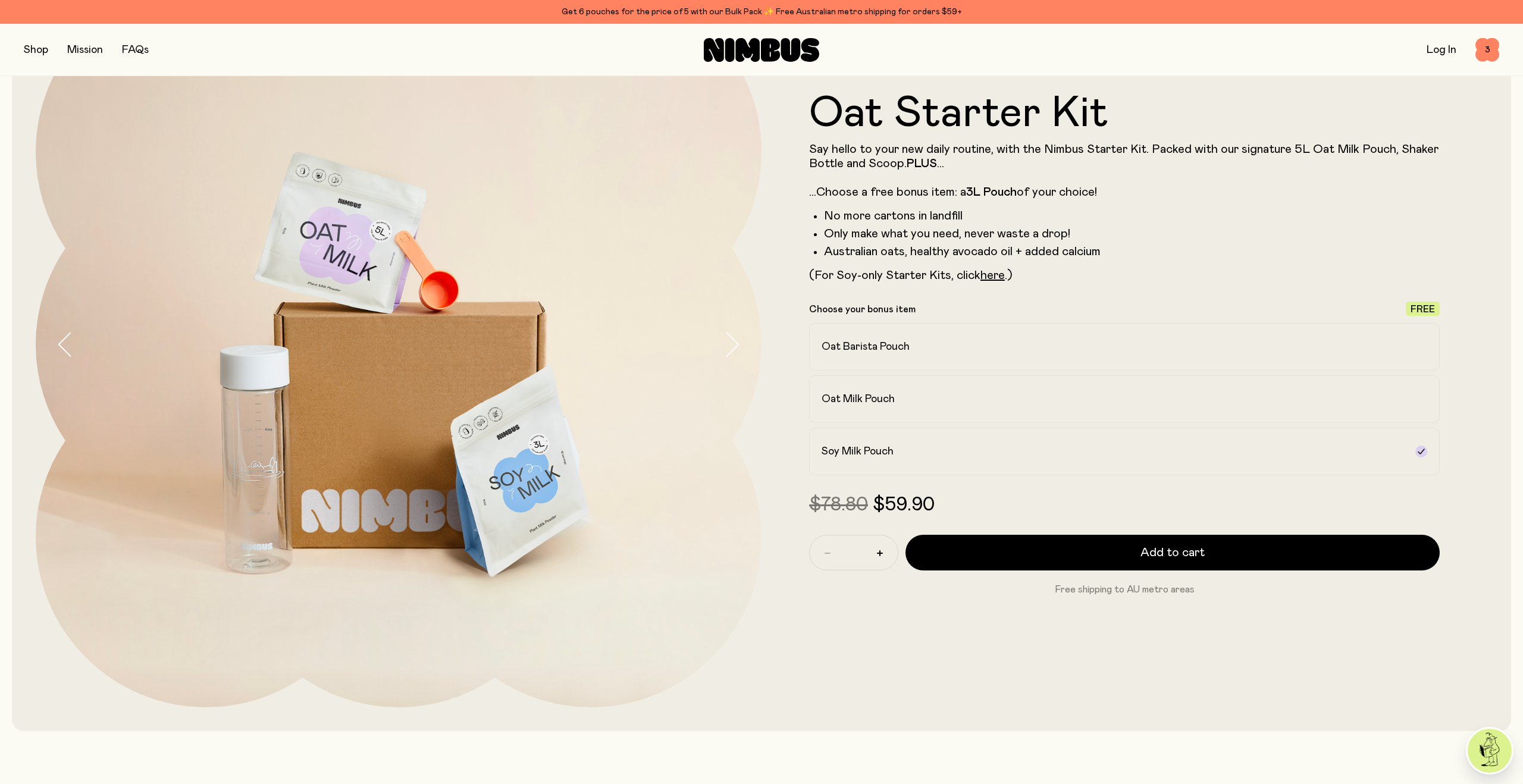
scroll to position [133, 0]
click at [27, 47] on button "button" at bounding box center [36, 50] width 25 height 16
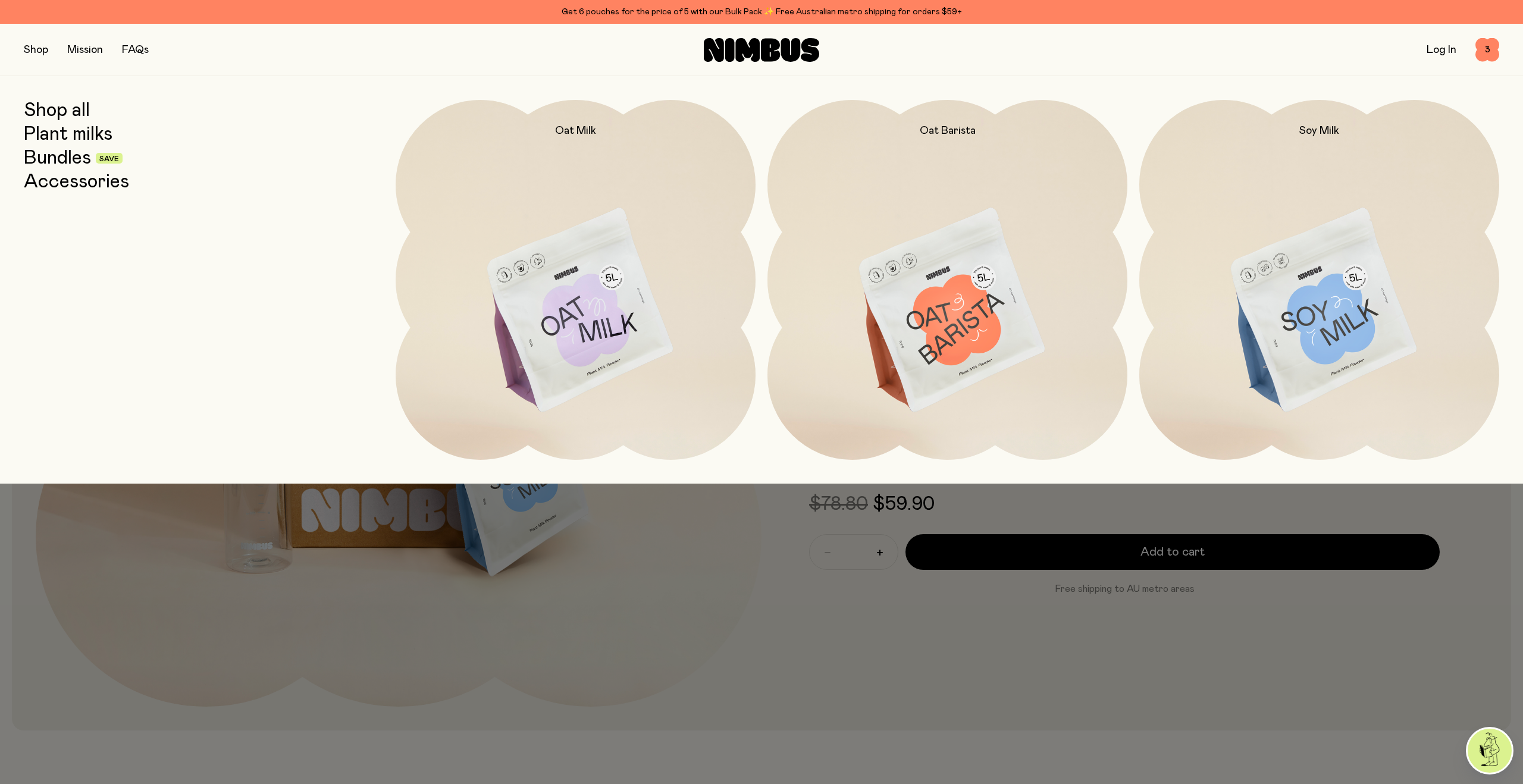
click at [62, 139] on link "Plant milks" at bounding box center [68, 134] width 89 height 21
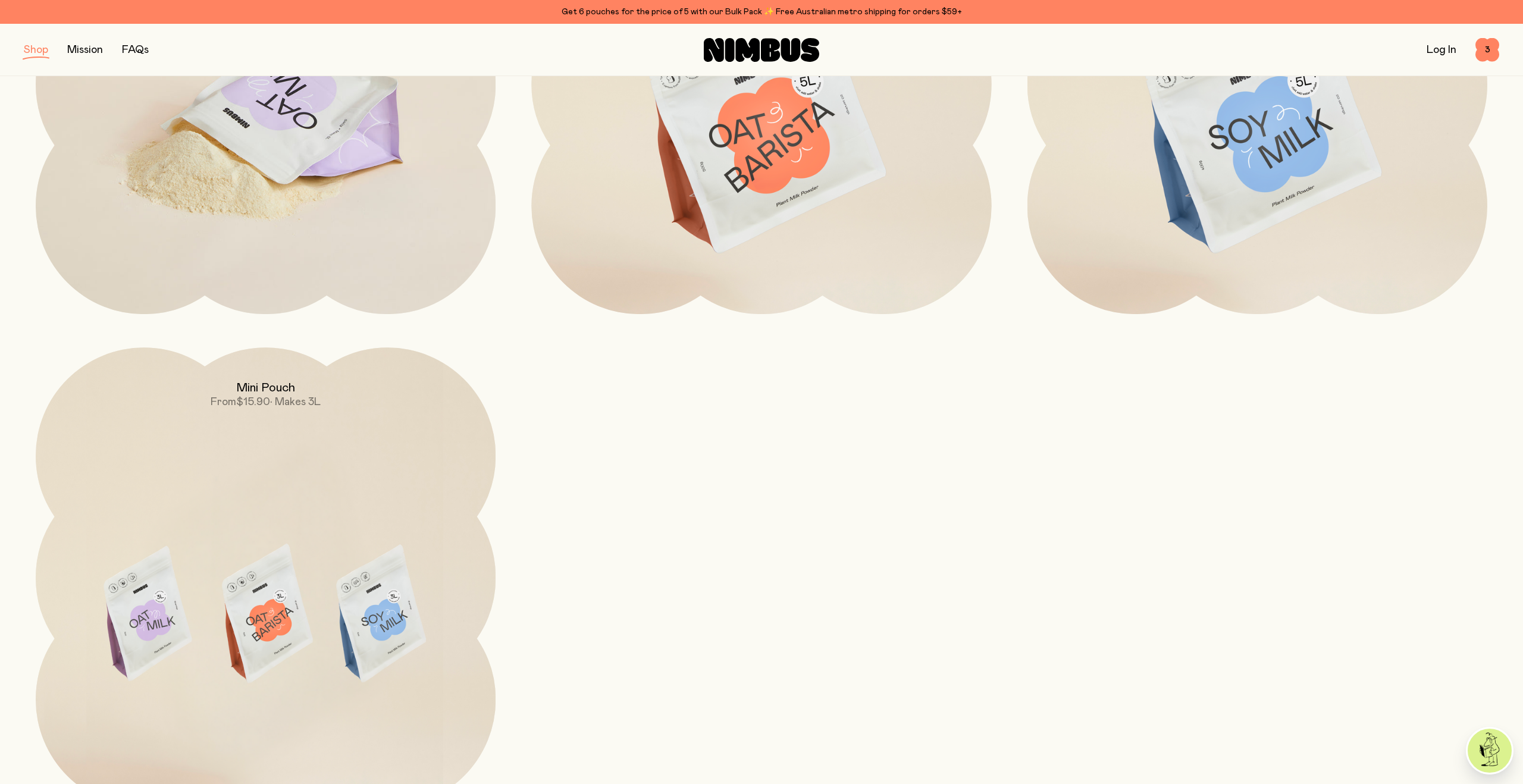
scroll to position [399, 0]
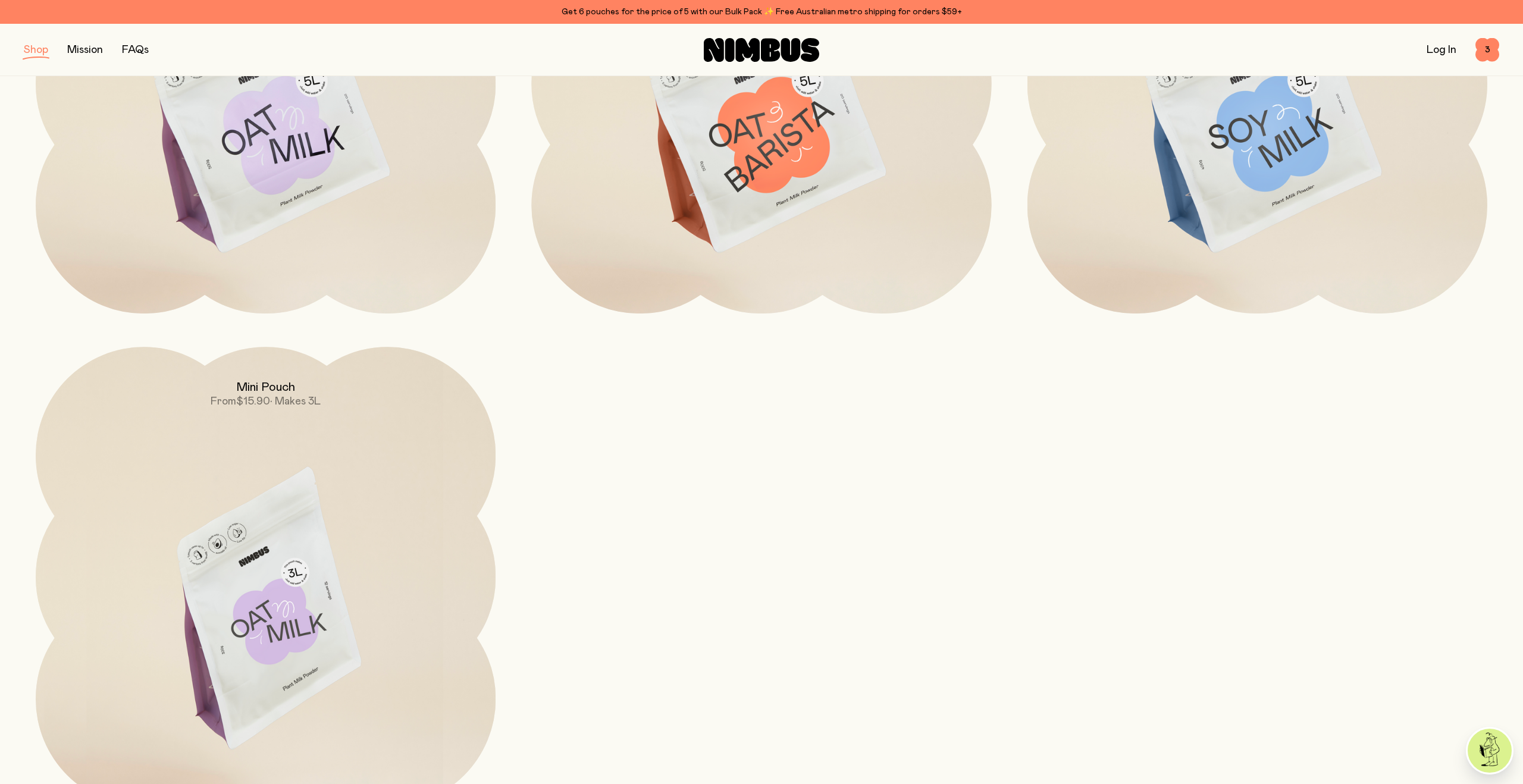
click at [283, 467] on img at bounding box center [265, 617] width 460 height 540
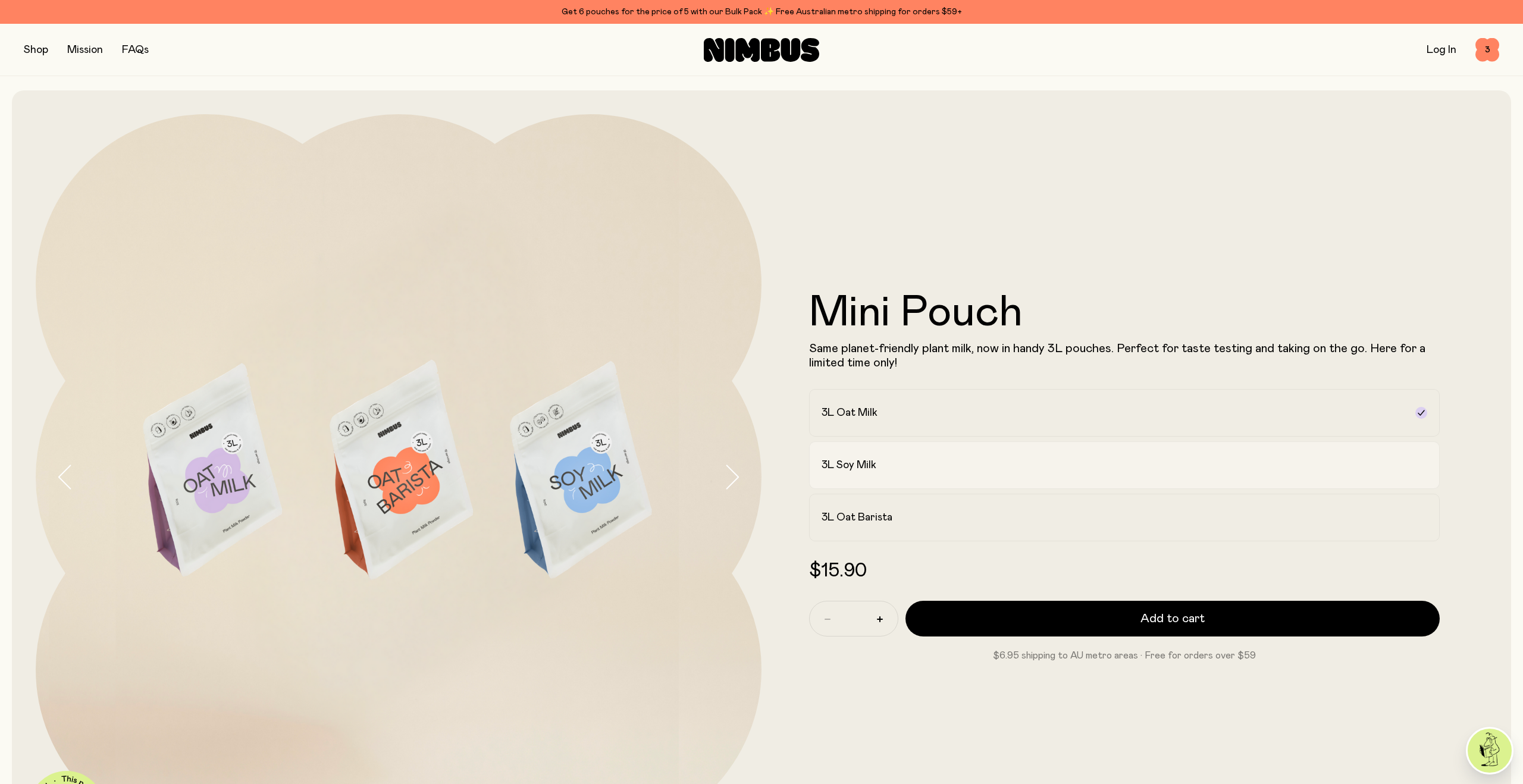
click at [846, 457] on label "3L Soy Milk" at bounding box center [1124, 465] width 631 height 48
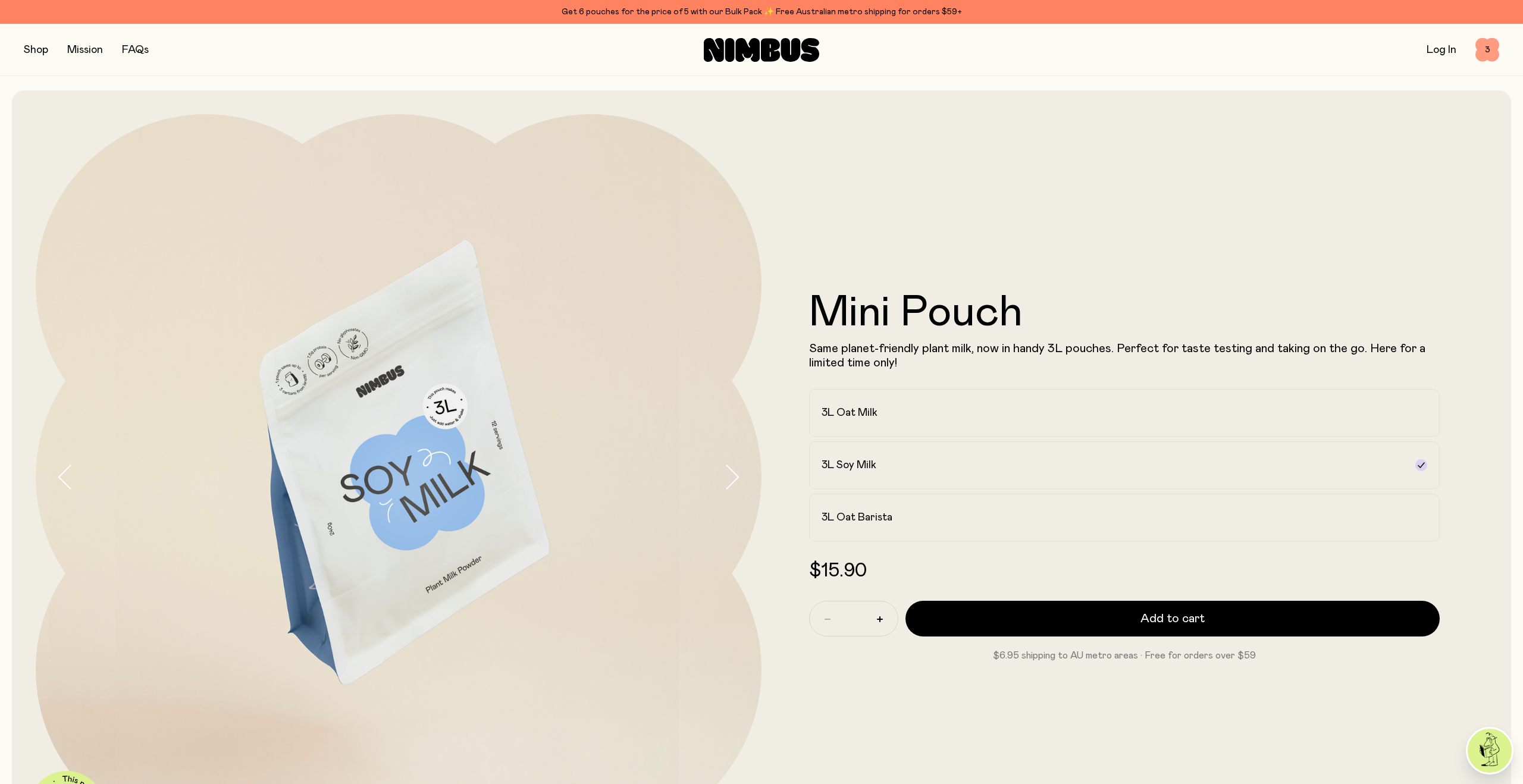
click at [1482, 48] on span "3" at bounding box center [1487, 50] width 24 height 24
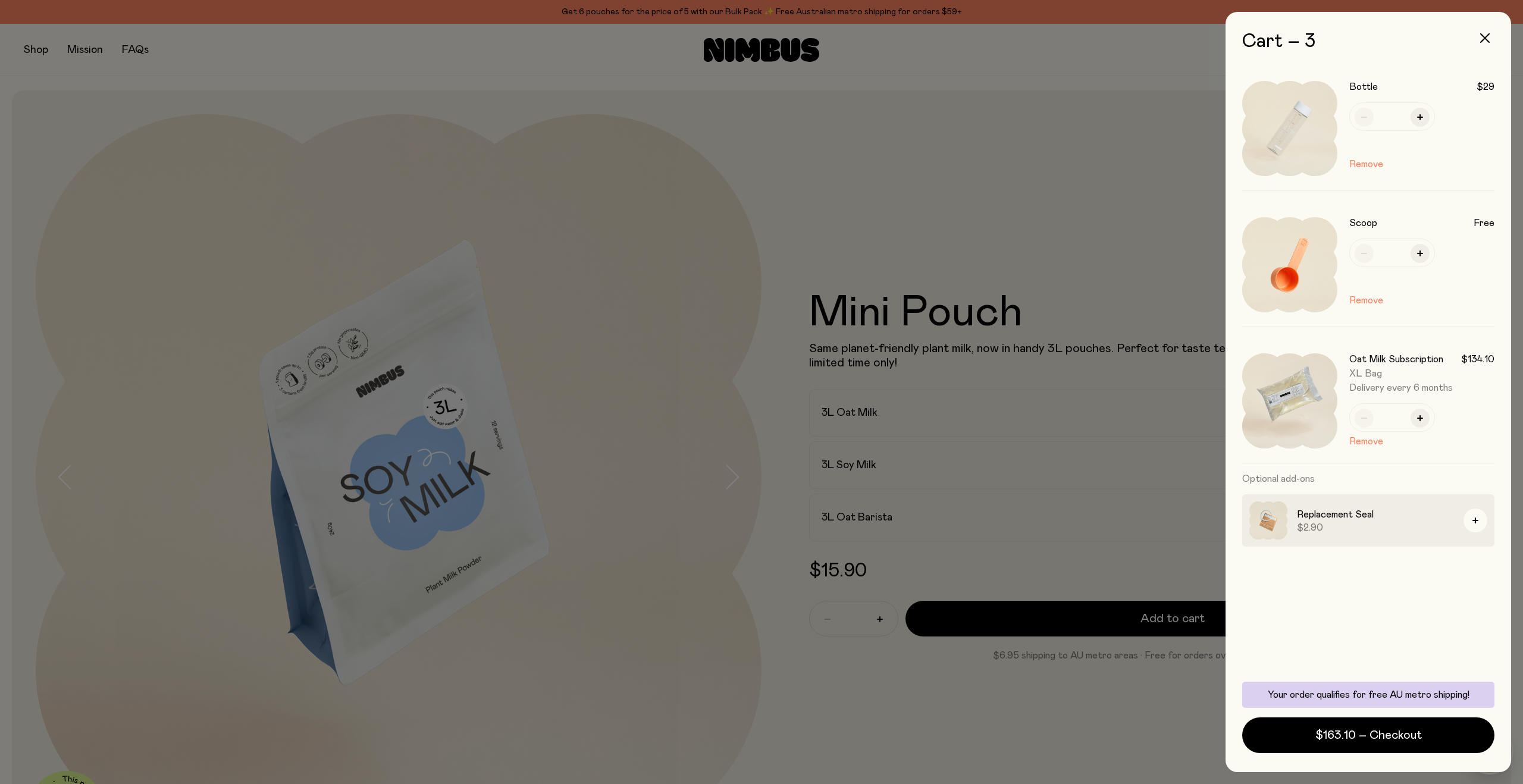
click at [1325, 515] on h3 "Replacement Seal" at bounding box center [1375, 514] width 157 height 14
click at [1277, 521] on img at bounding box center [1268, 521] width 38 height 38
click at [1378, 163] on button "Remove" at bounding box center [1366, 164] width 34 height 14
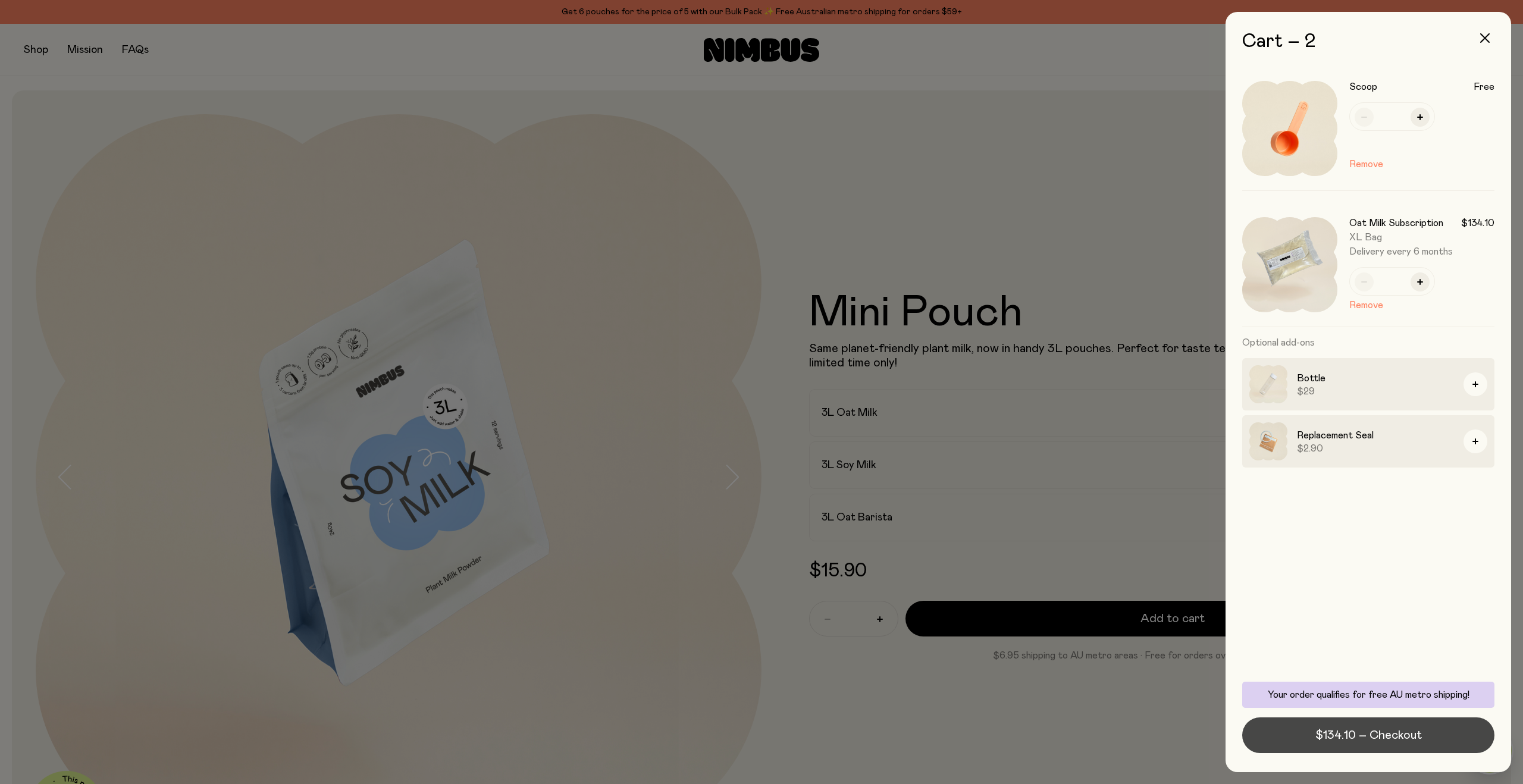
click at [1320, 734] on span "$134.10 – Checkout" at bounding box center [1368, 735] width 107 height 16
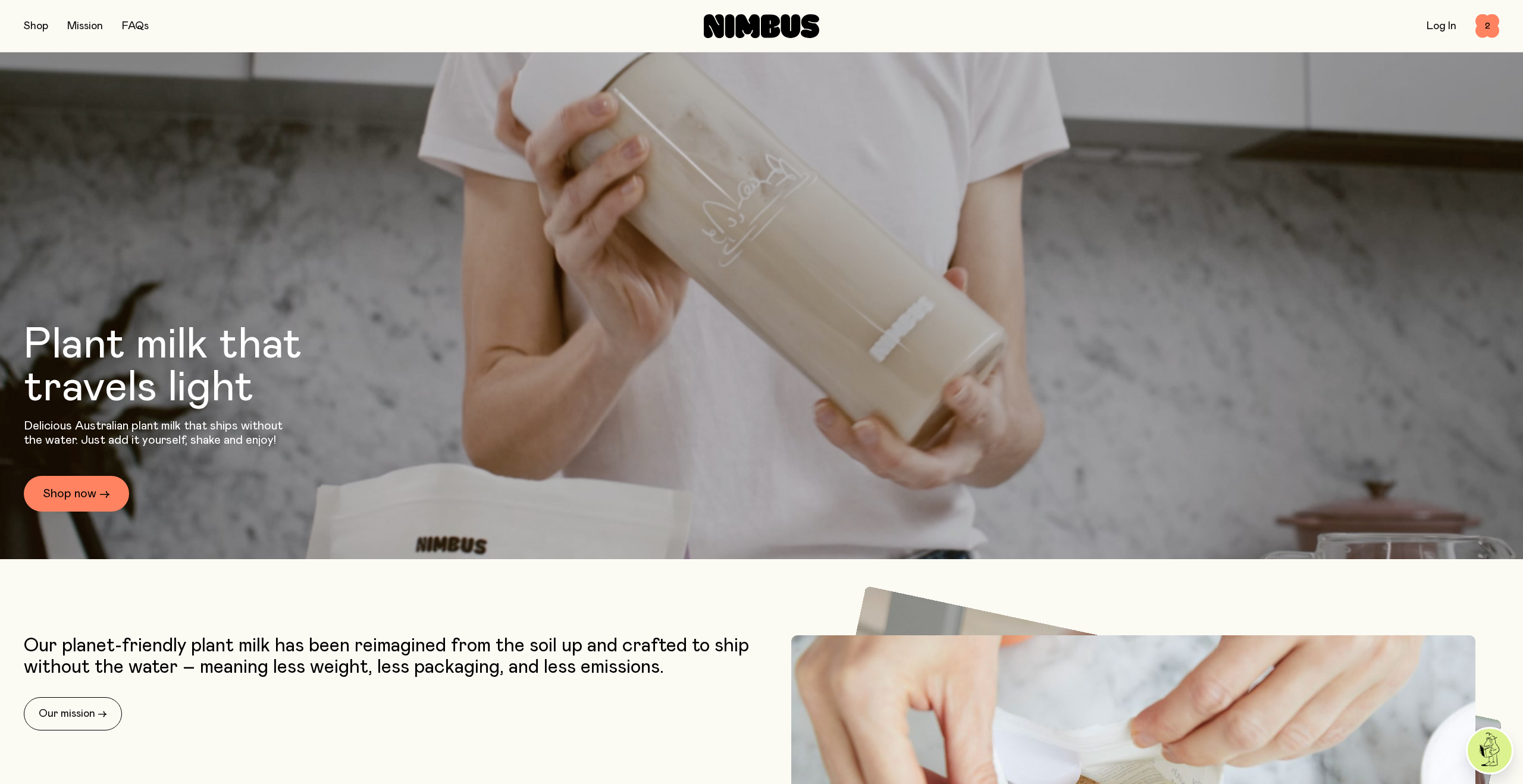
click at [1440, 26] on link "Log In" at bounding box center [1441, 26] width 29 height 11
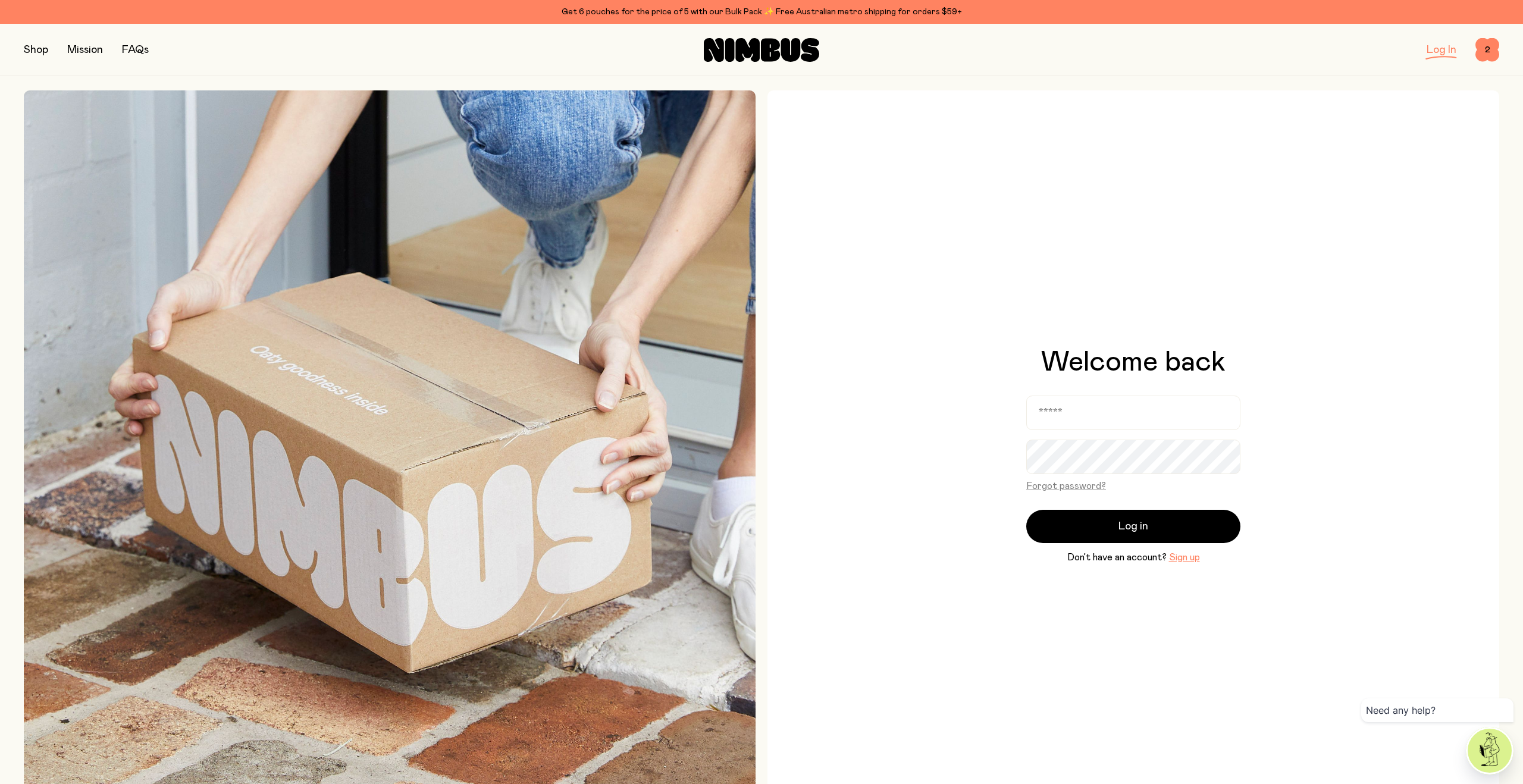
click at [1060, 430] on form "Forgot password? Log in Don’t have an account? Sign up" at bounding box center [1133, 480] width 214 height 169
click at [1062, 420] on input "email" at bounding box center [1133, 413] width 214 height 34
type input "**********"
click at [1104, 525] on button "Log in" at bounding box center [1133, 526] width 214 height 34
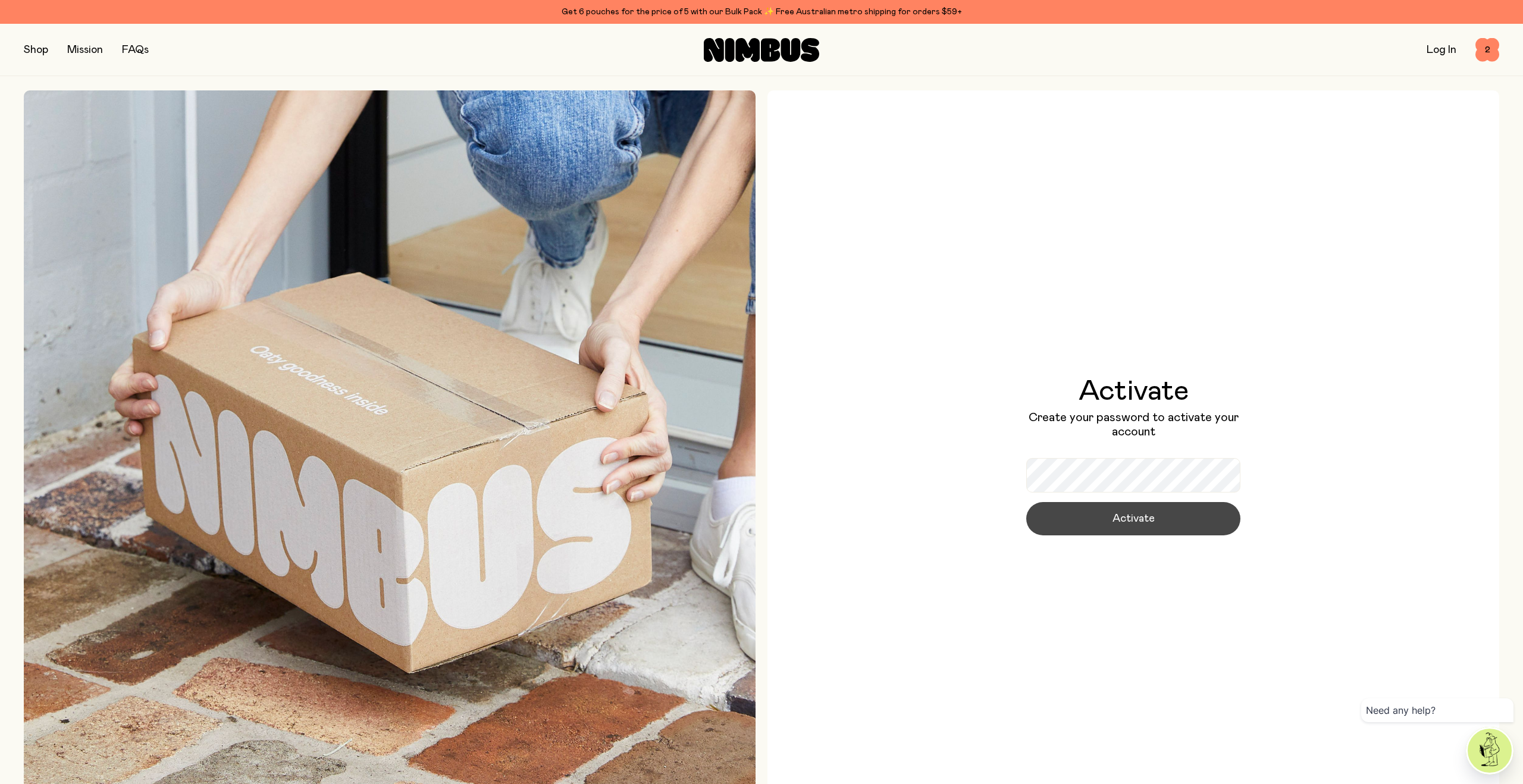
click at [1100, 508] on button "Activate" at bounding box center [1133, 519] width 214 height 34
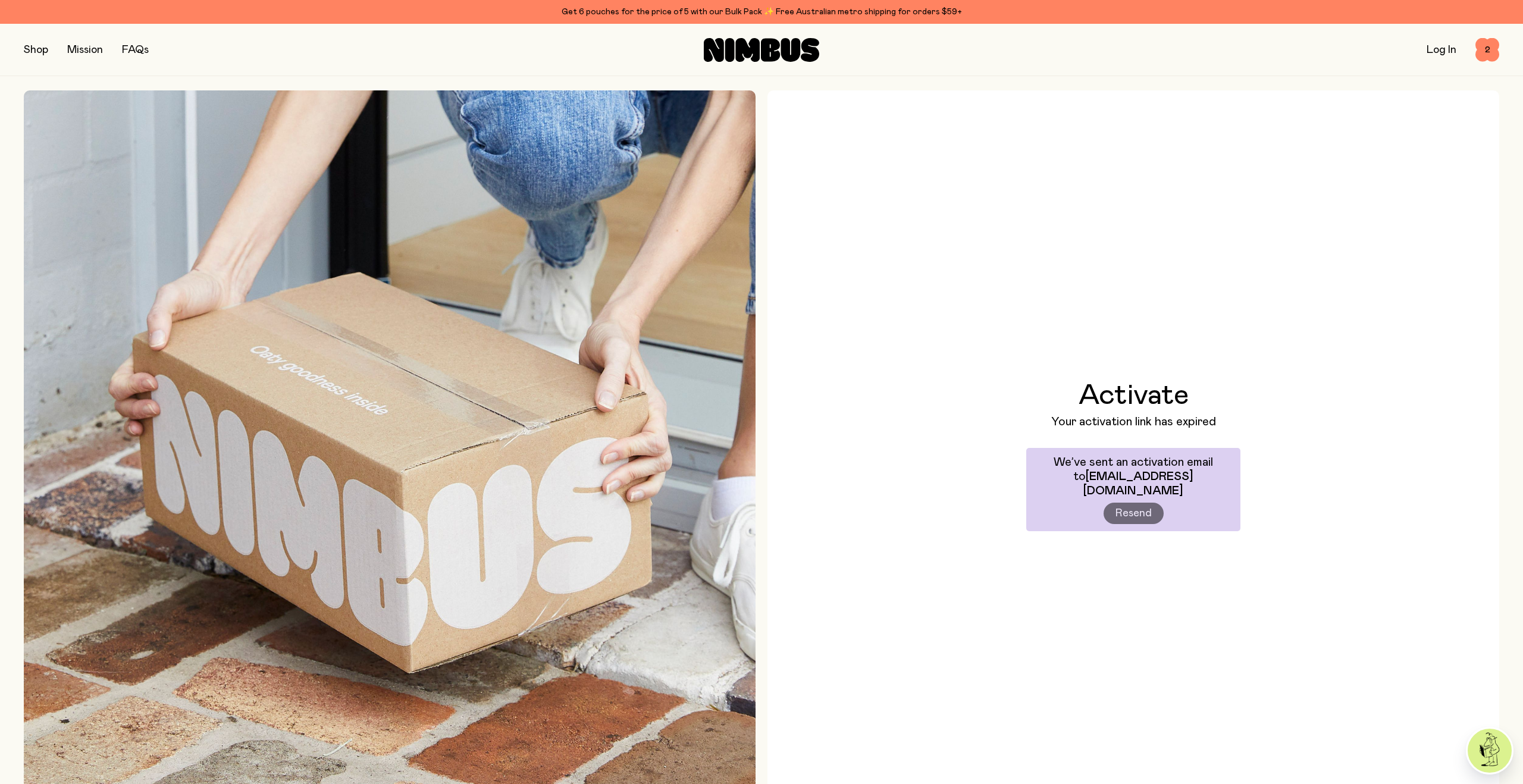
click at [695, 52] on div at bounding box center [762, 50] width 492 height 24
click at [734, 48] on icon at bounding box center [762, 50] width 116 height 24
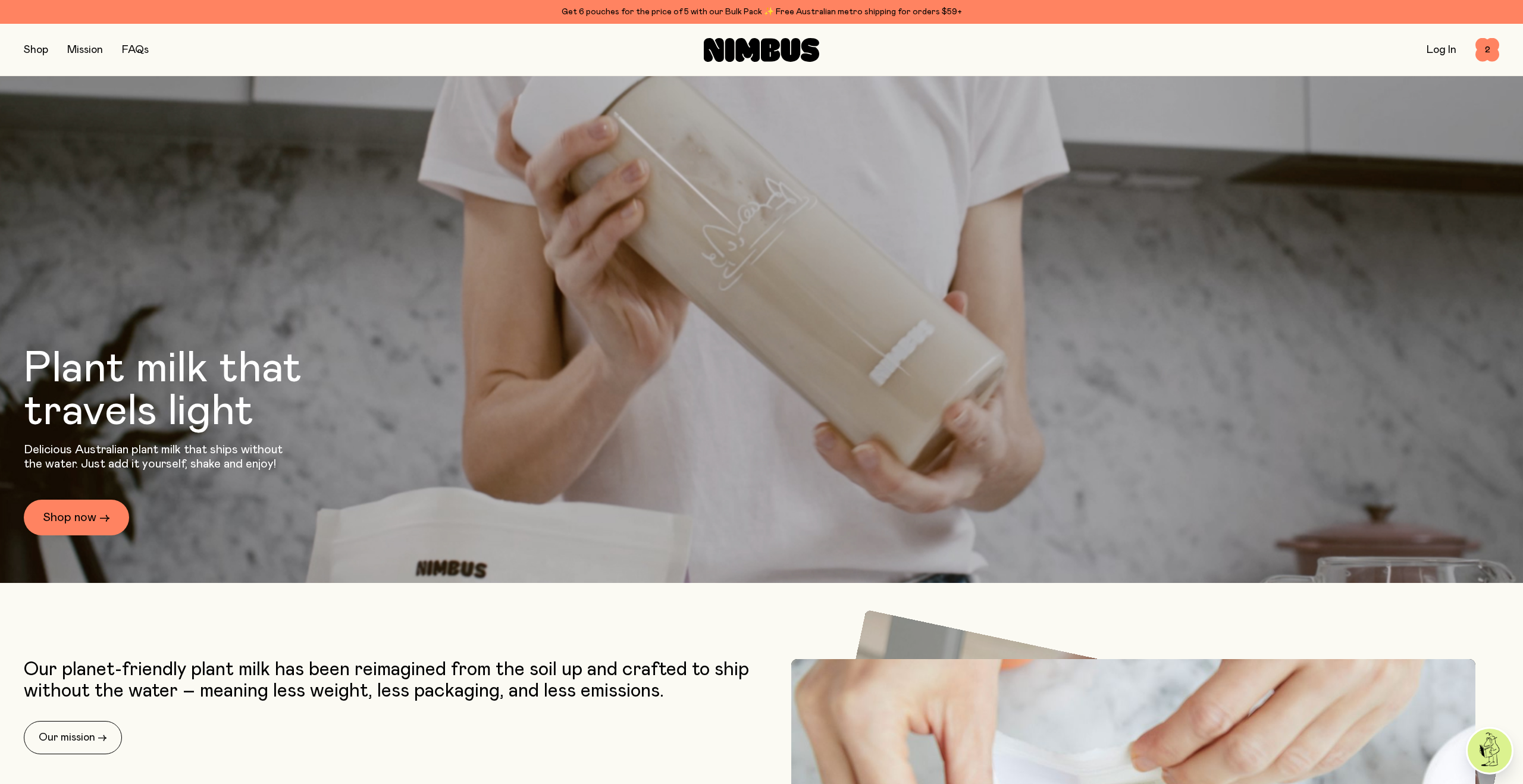
click at [1443, 51] on link "Log In" at bounding box center [1441, 50] width 29 height 11
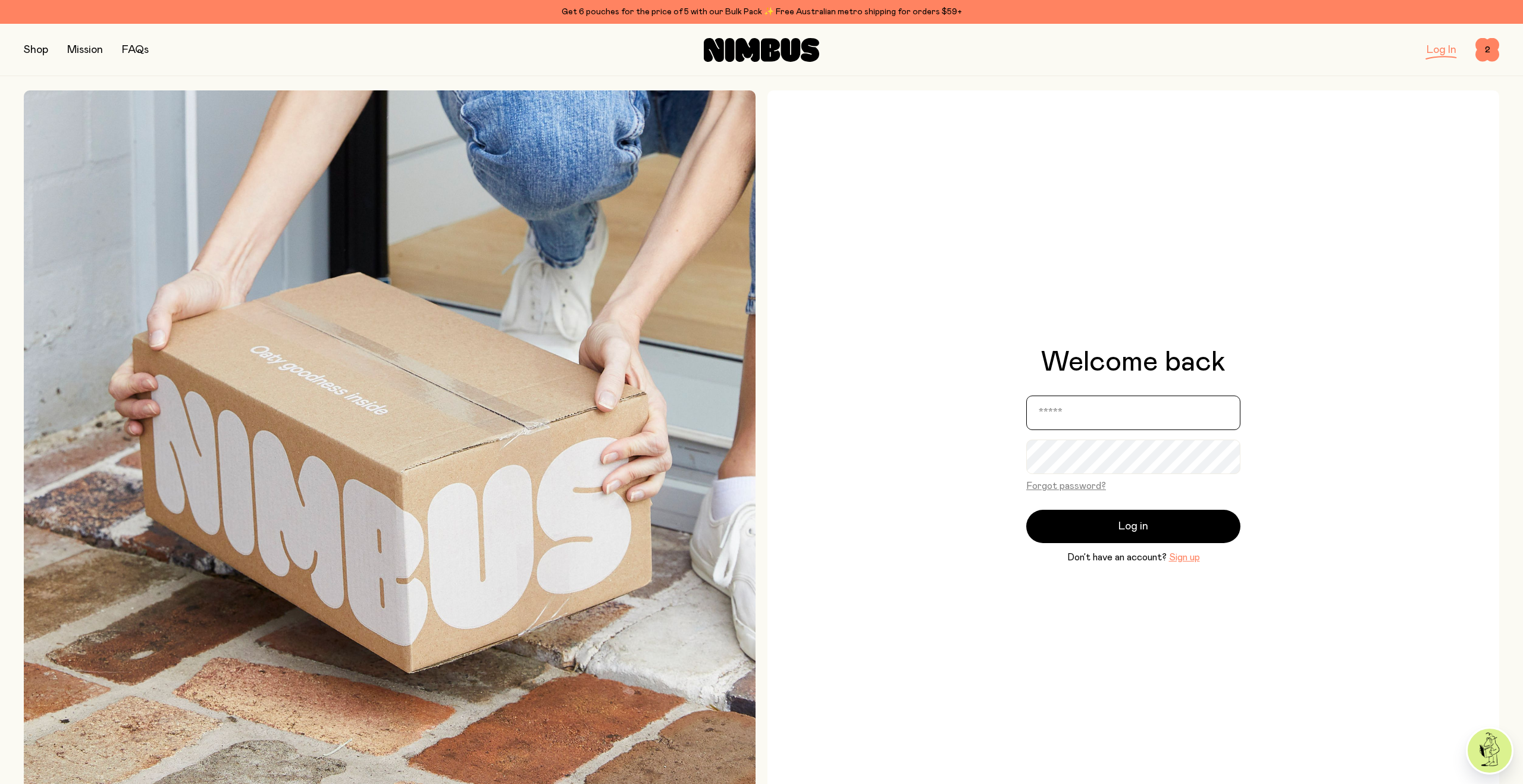
type input "**********"
click at [1127, 531] on span "Log in" at bounding box center [1133, 526] width 29 height 16
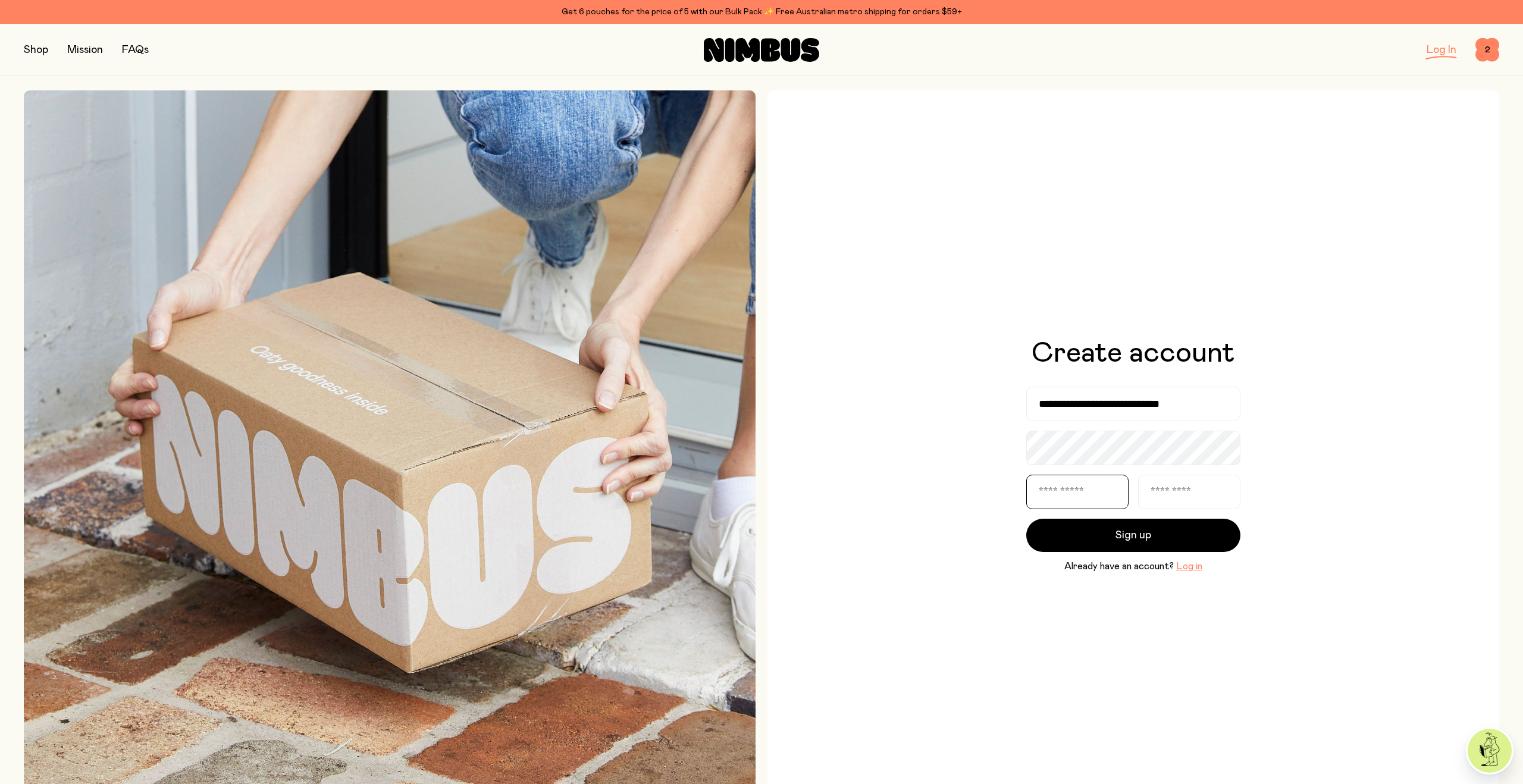
click at [1065, 485] on input "text" at bounding box center [1078, 492] width 103 height 34
type input "*******"
type input "********"
click at [1105, 527] on button "Sign up" at bounding box center [1133, 535] width 214 height 34
click at [1483, 51] on span "2" at bounding box center [1487, 50] width 24 height 24
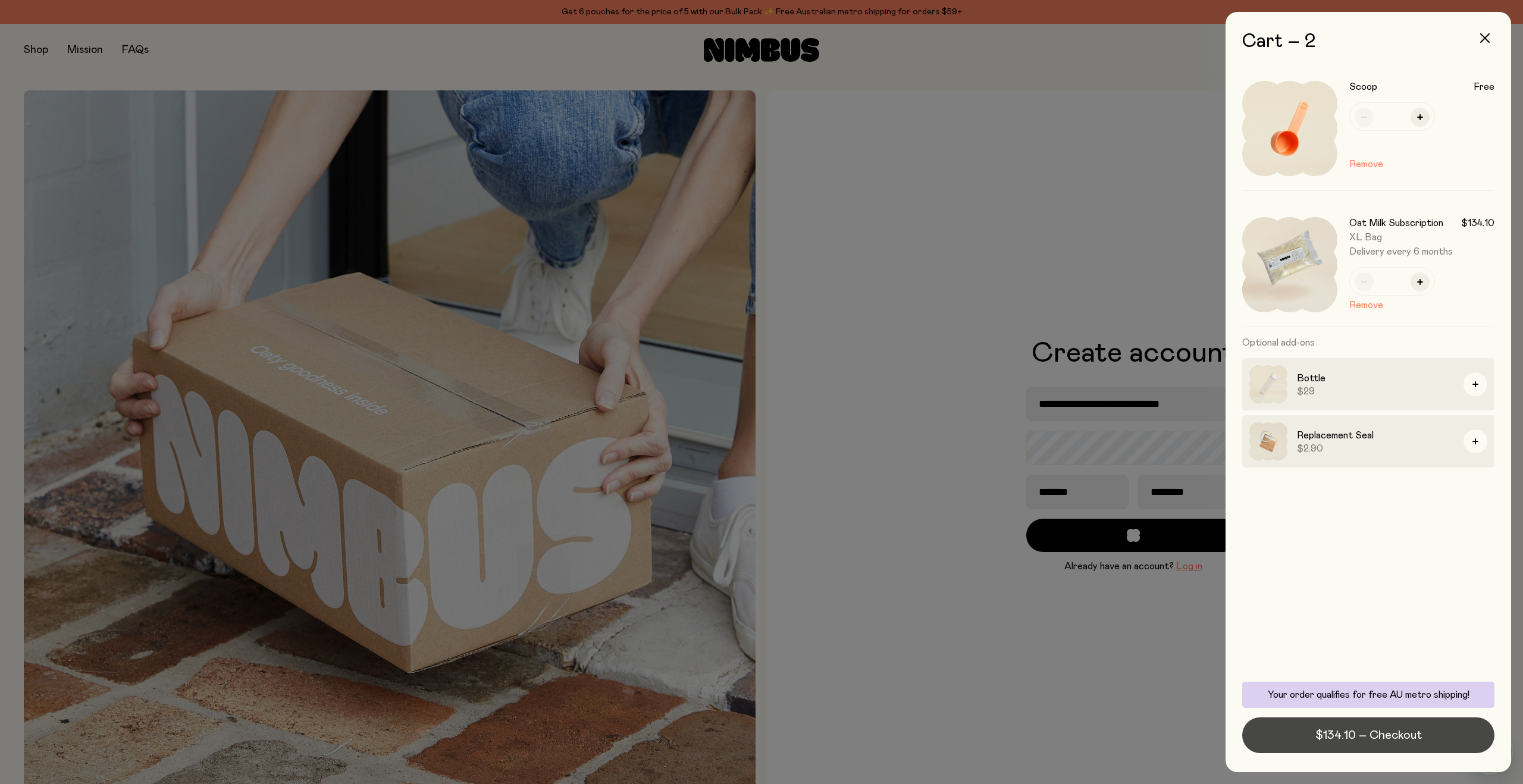
click at [1373, 733] on span "$134.10 – Checkout" at bounding box center [1368, 735] width 107 height 16
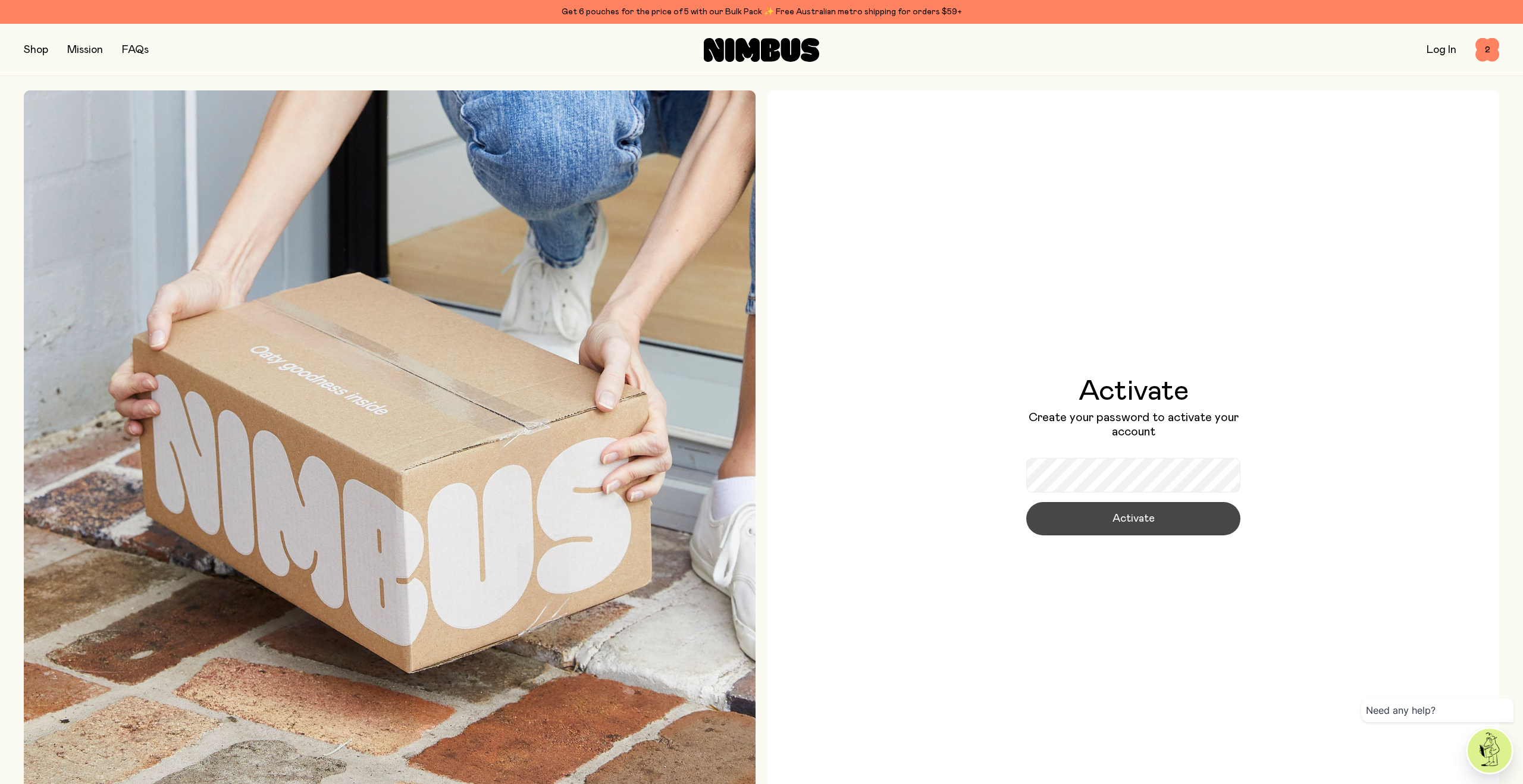
click at [1109, 517] on button "Activate" at bounding box center [1133, 519] width 214 height 34
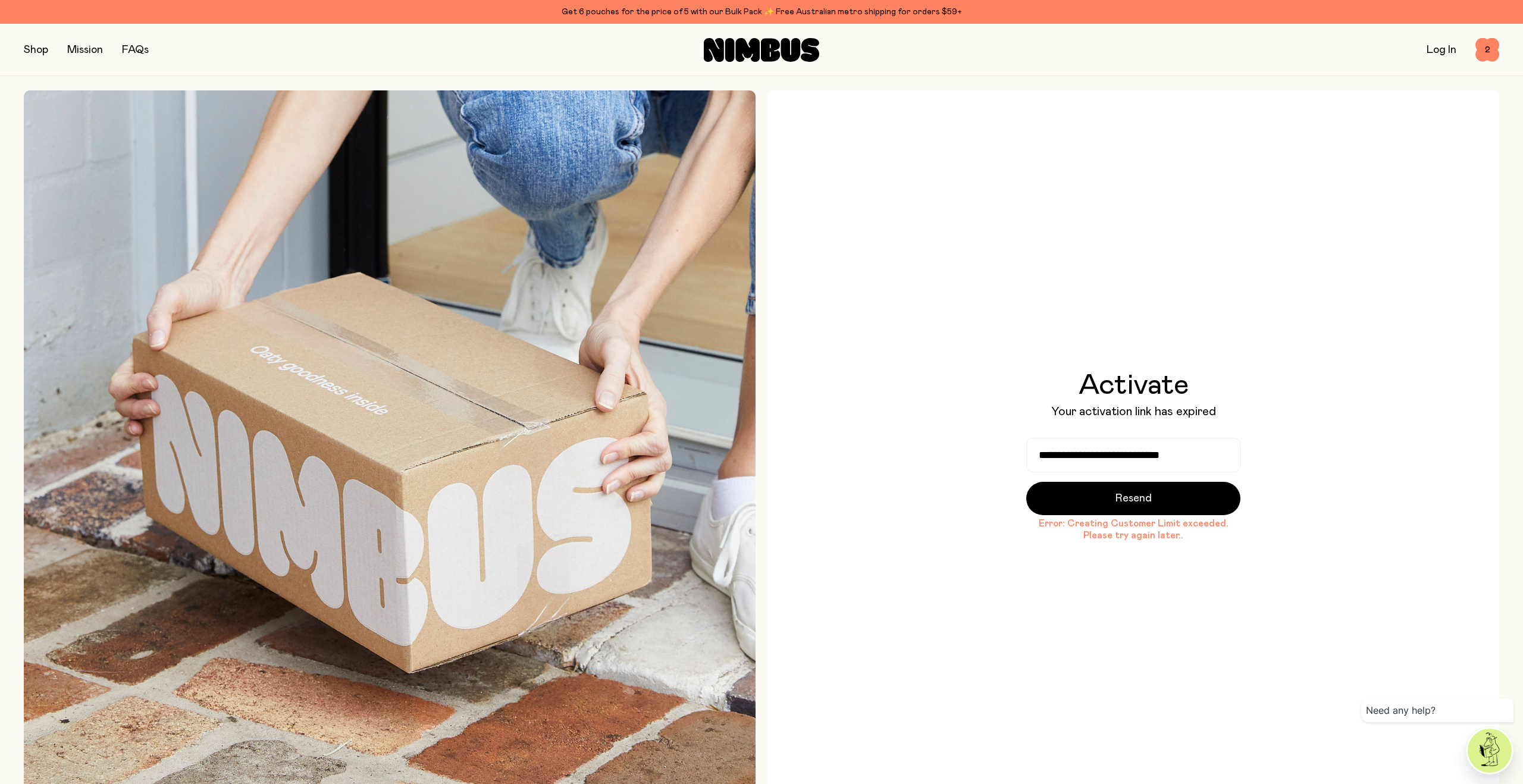
click at [1449, 49] on link "Log In" at bounding box center [1441, 50] width 29 height 11
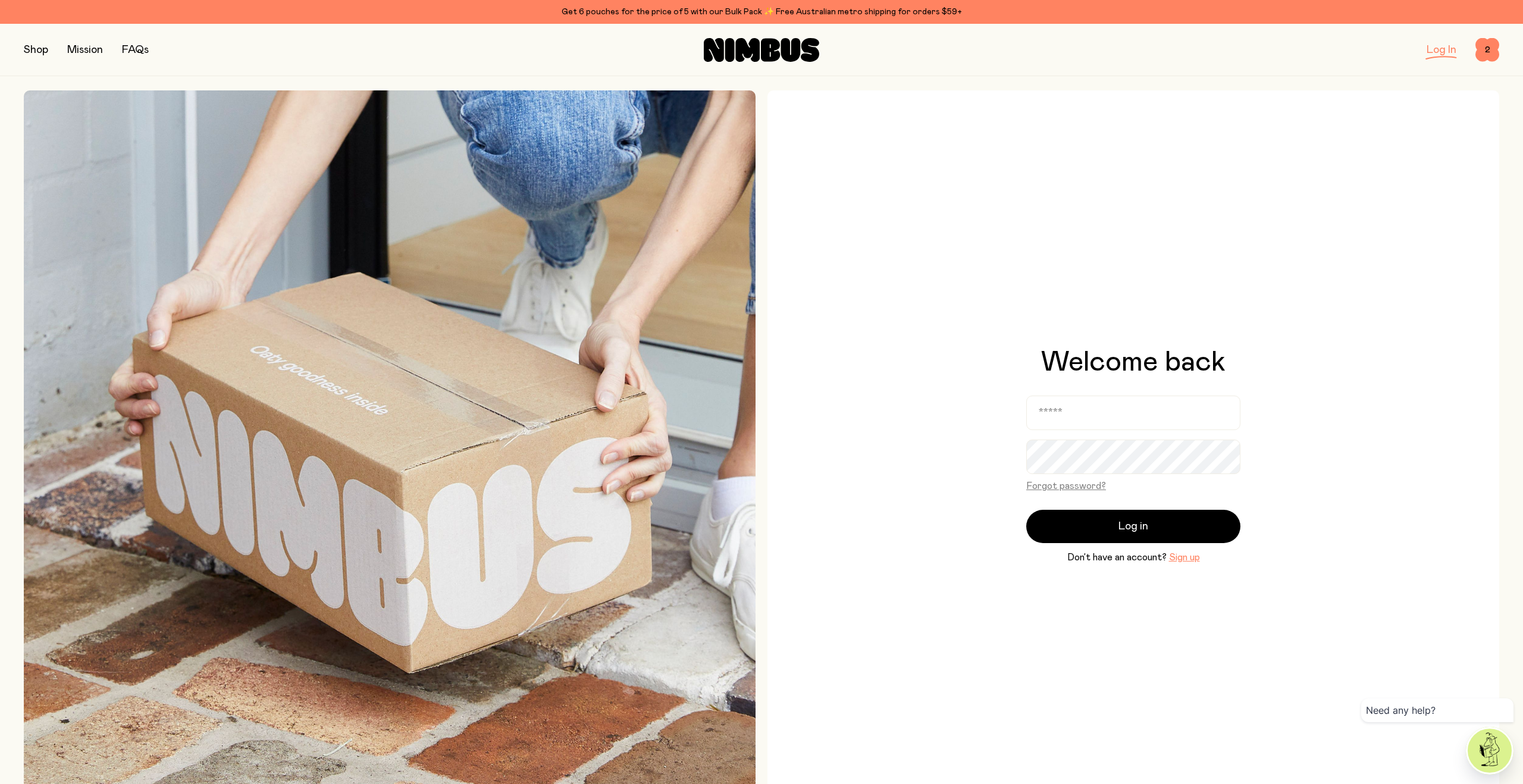
type input "**********"
click at [1102, 400] on input "**********" at bounding box center [1133, 413] width 214 height 34
click at [1058, 513] on button "Log in" at bounding box center [1133, 526] width 214 height 34
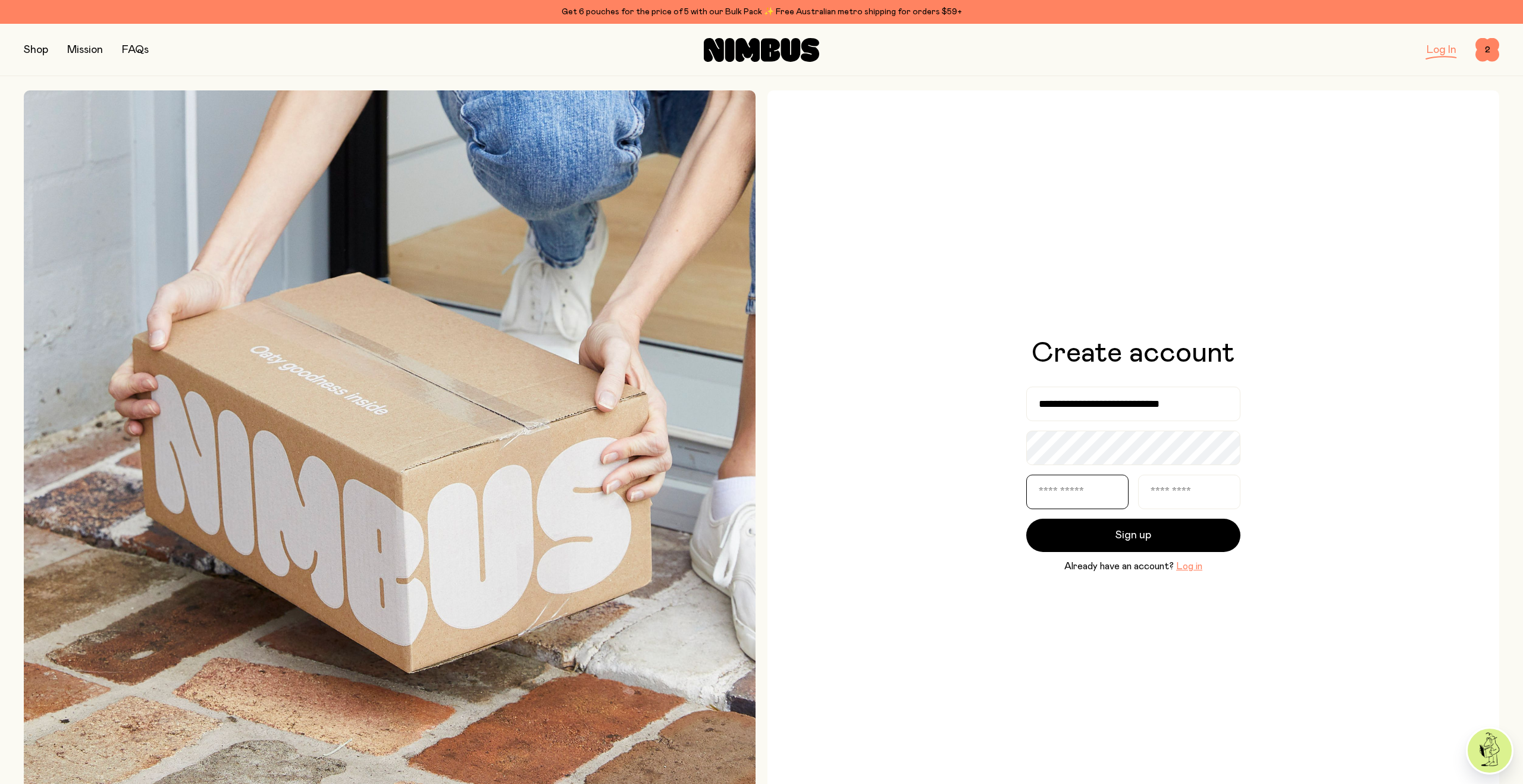
click at [1063, 497] on input "text" at bounding box center [1078, 492] width 103 height 34
type input "*******"
type input "********"
click at [1119, 532] on span "Sign up" at bounding box center [1133, 535] width 36 height 16
click at [1430, 51] on link "Log In" at bounding box center [1441, 50] width 29 height 11
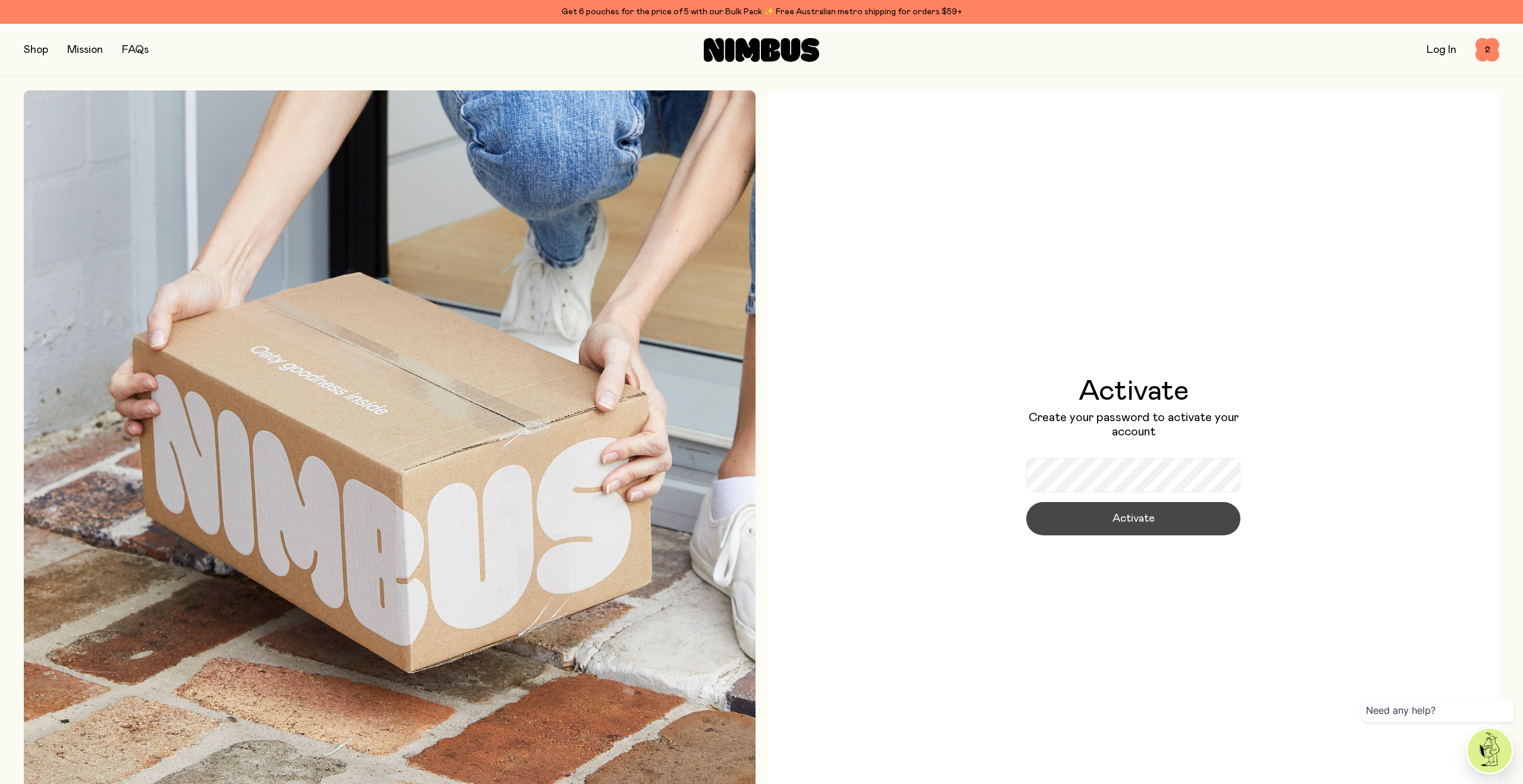
click at [1112, 512] on button "Activate" at bounding box center [1133, 519] width 214 height 34
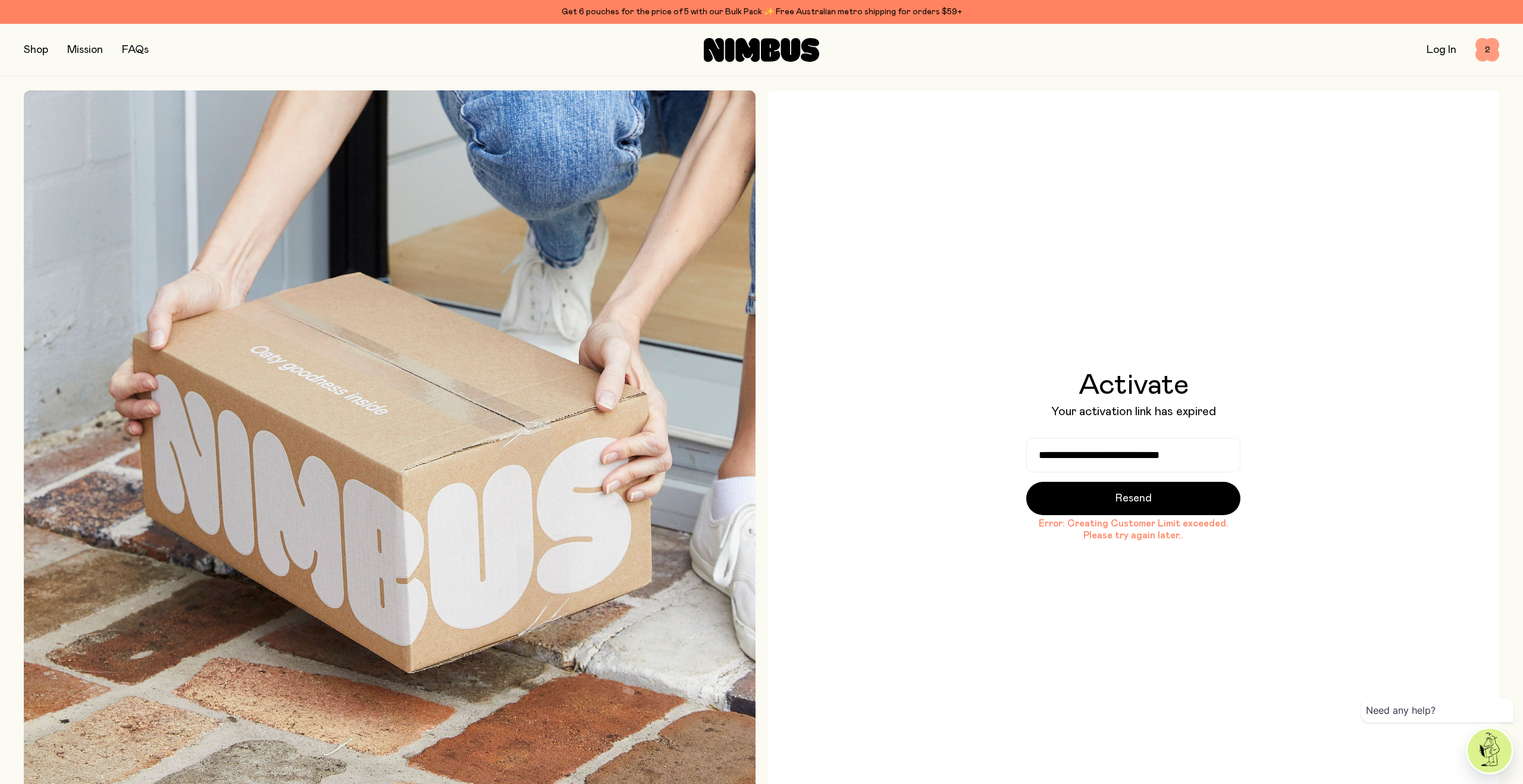
click at [1482, 38] on span "2" at bounding box center [1487, 50] width 24 height 24
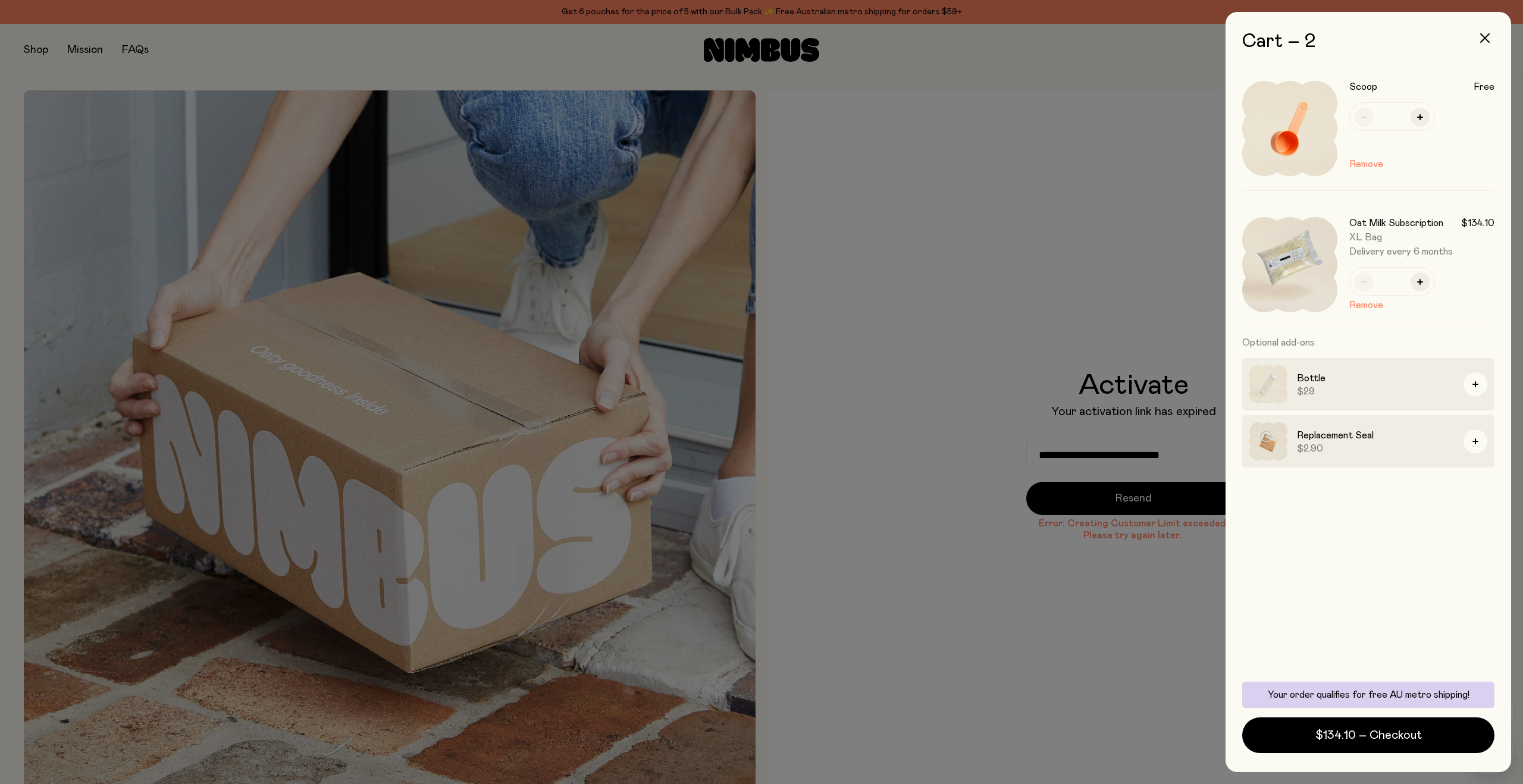
click at [1484, 43] on div "Cart – 2 Scoop Free * Remove Oat Milk Subscription $134.10 XL Bag Delivery ever…" at bounding box center [1368, 391] width 285 height 760
click at [1131, 120] on div at bounding box center [762, 392] width 1523 height 784
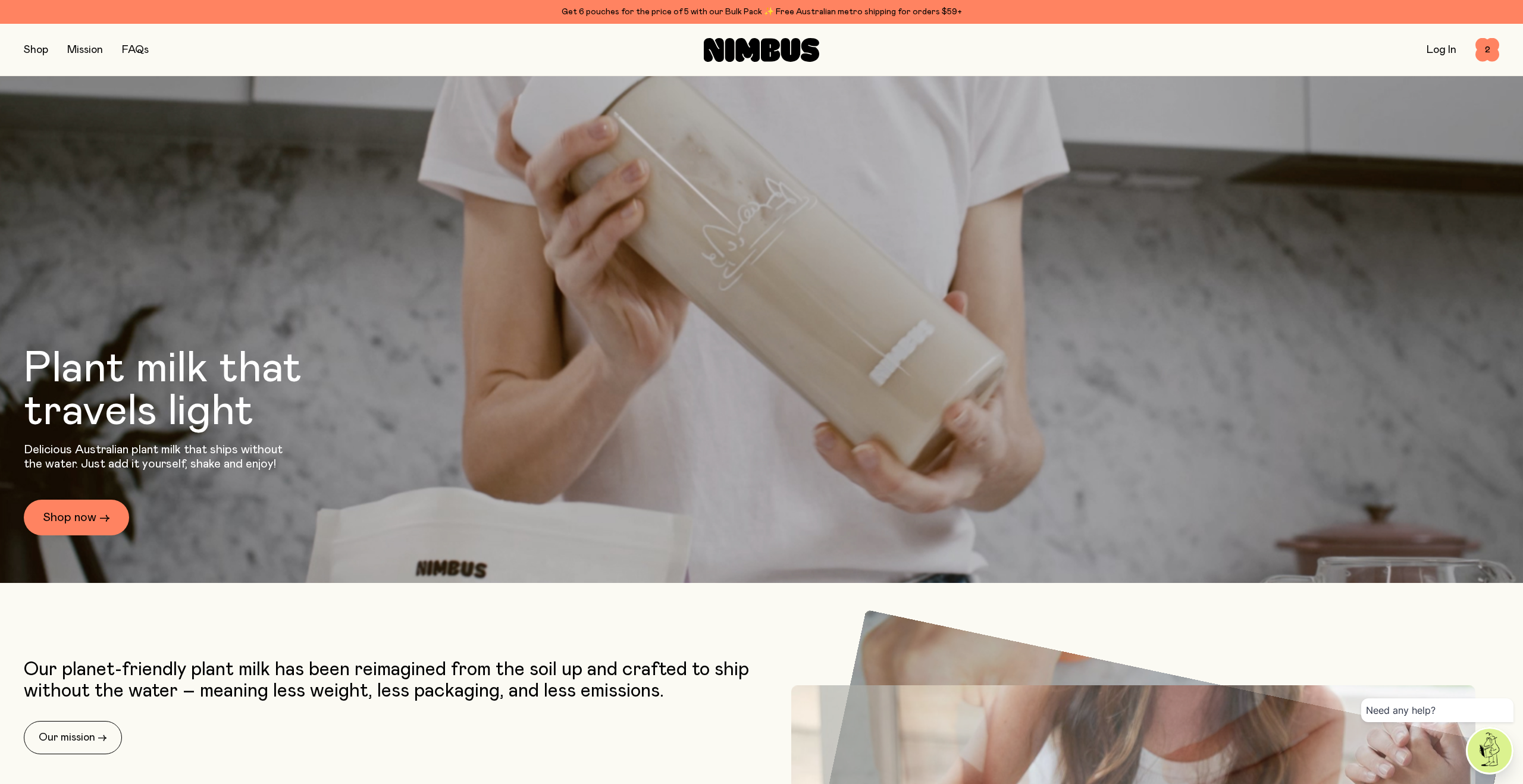
click at [1438, 49] on link "Log In" at bounding box center [1441, 50] width 29 height 11
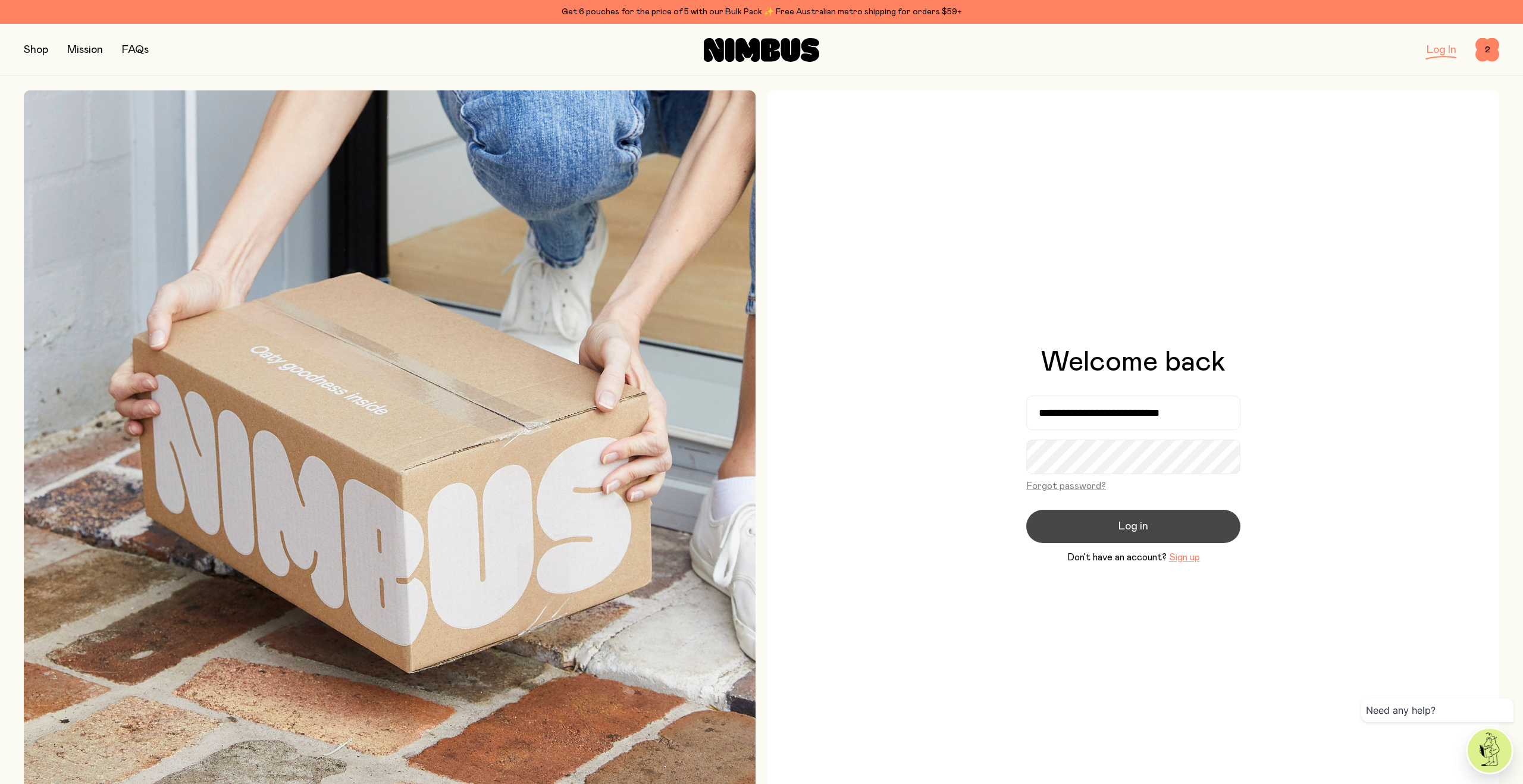
click at [1112, 518] on button "Log in" at bounding box center [1133, 526] width 214 height 34
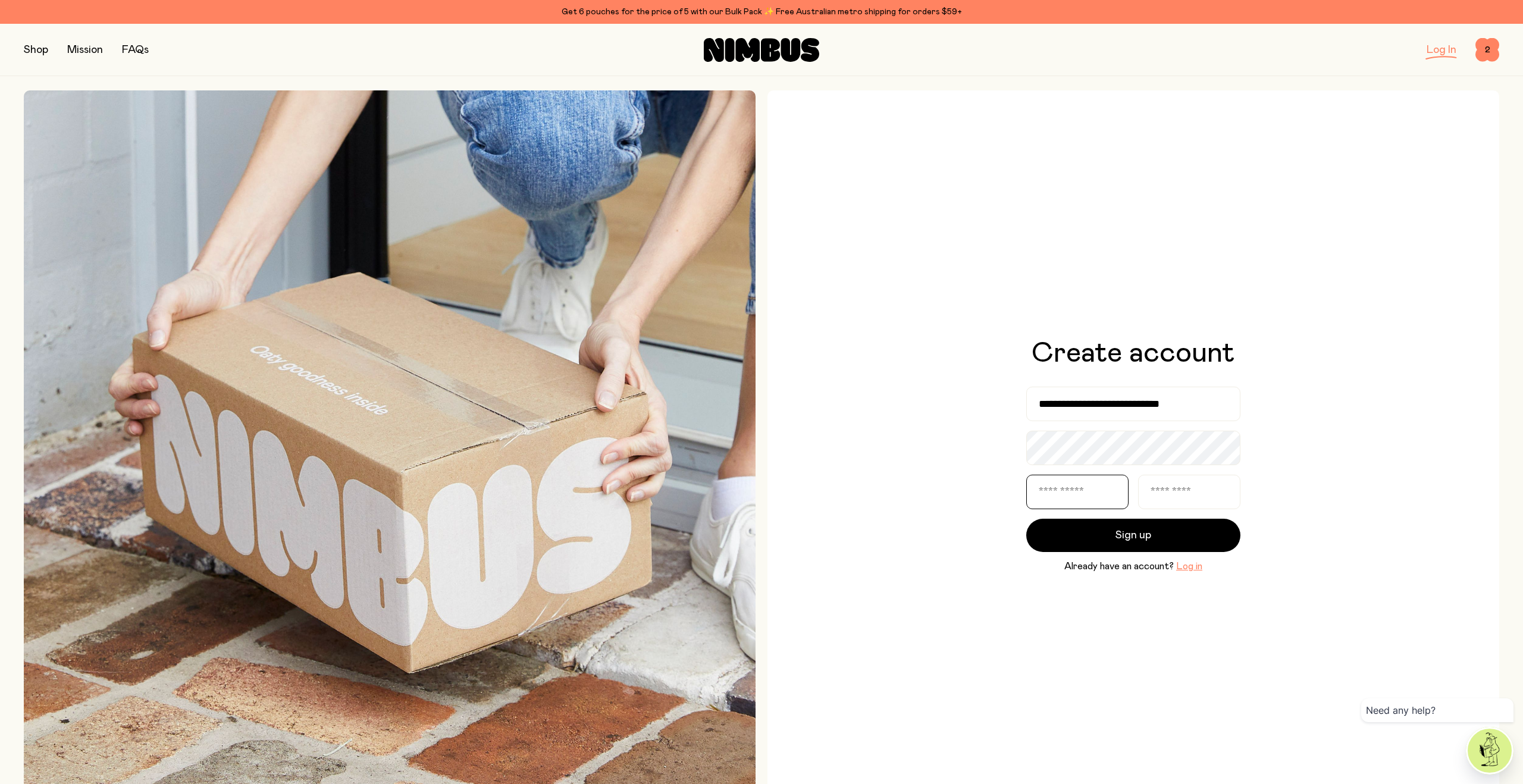
click at [1086, 495] on input "text" at bounding box center [1078, 492] width 103 height 34
type input "*******"
type input "********"
click at [1049, 582] on div "**********" at bounding box center [1133, 456] width 731 height 731
click at [1178, 567] on button "Log in" at bounding box center [1189, 566] width 26 height 14
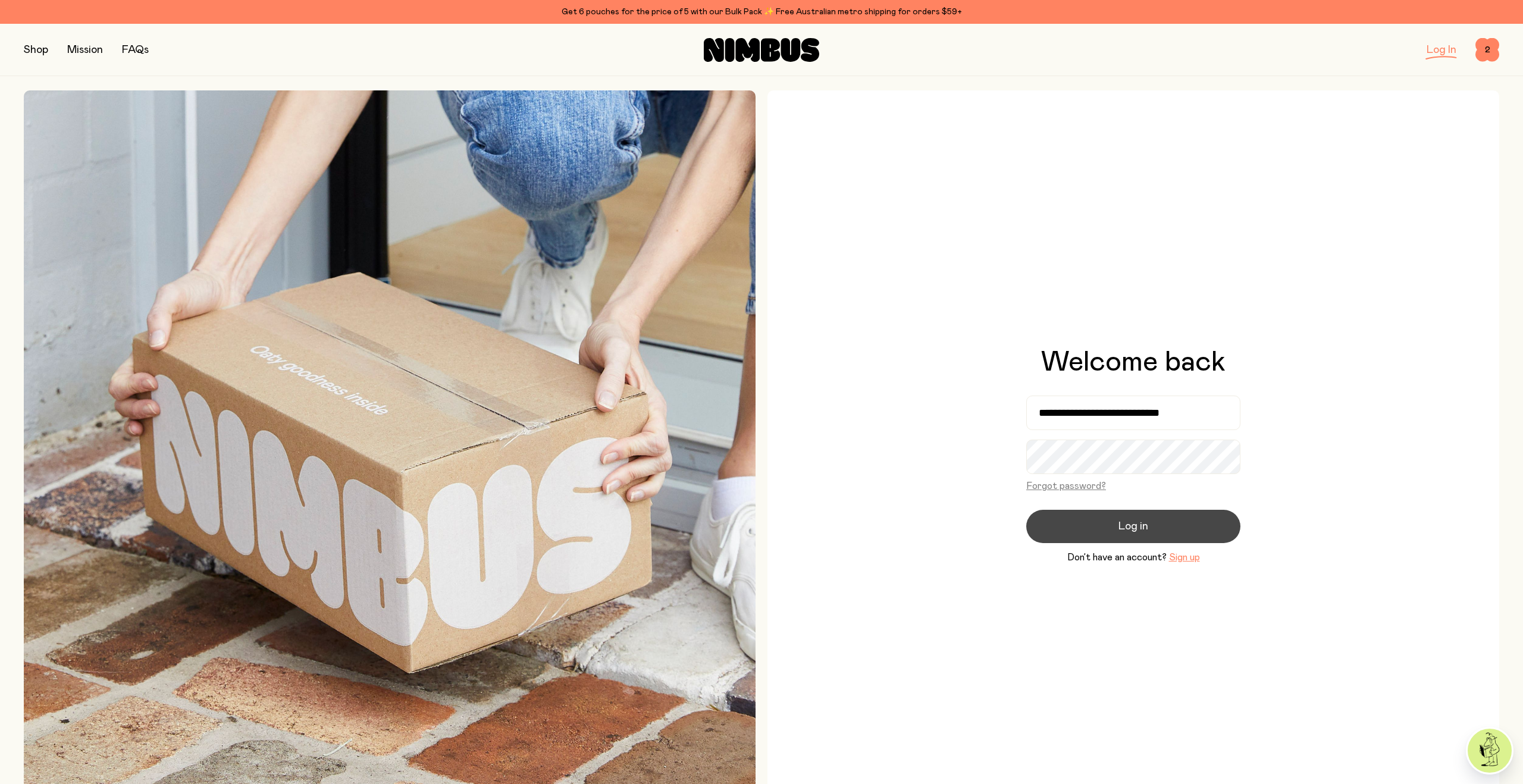
click at [1120, 521] on span "Log in" at bounding box center [1133, 526] width 29 height 16
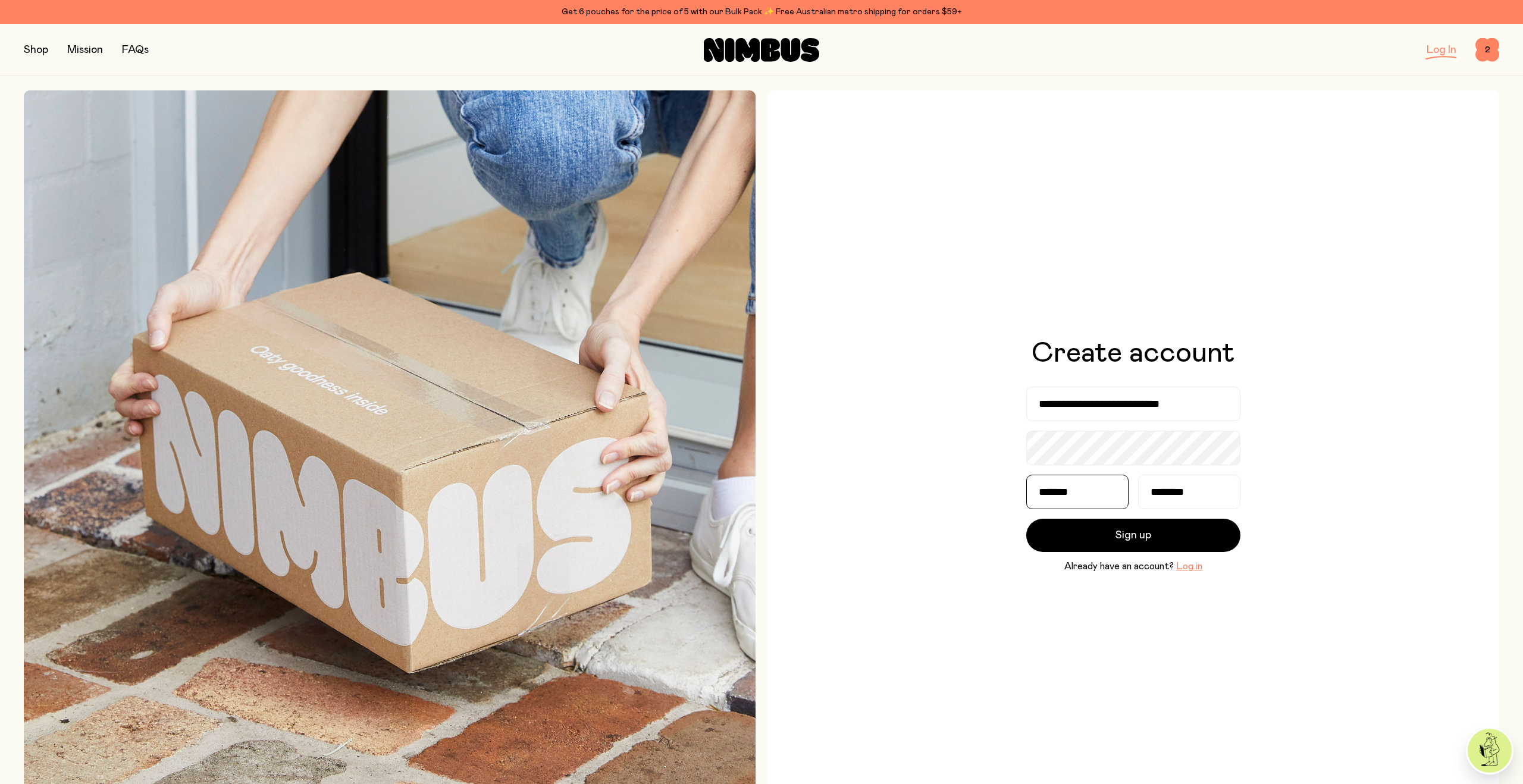
click at [1104, 499] on input "*******" at bounding box center [1078, 492] width 103 height 34
click at [1118, 534] on span "Sign up" at bounding box center [1133, 535] width 36 height 16
